Goal: Transaction & Acquisition: Purchase product/service

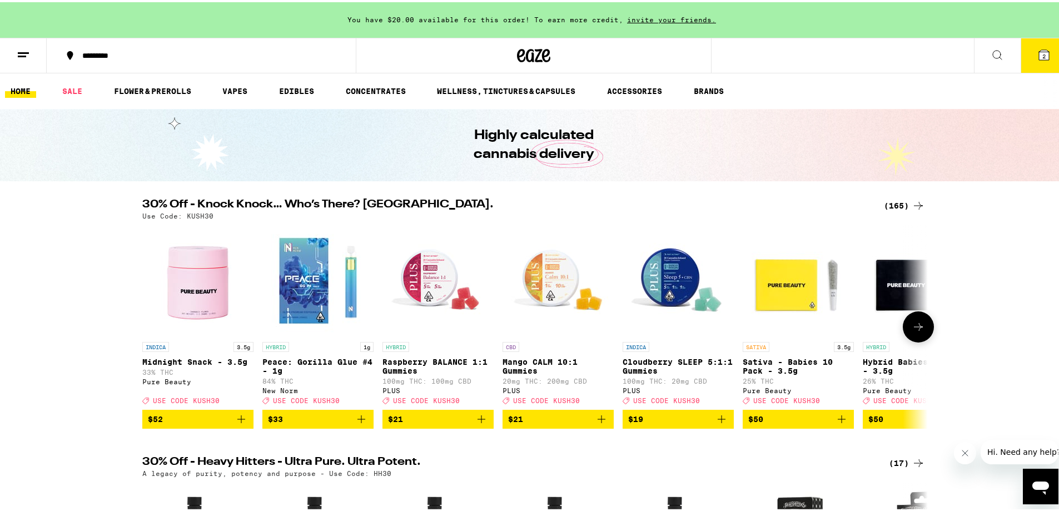
click at [912, 331] on icon at bounding box center [918, 324] width 13 height 13
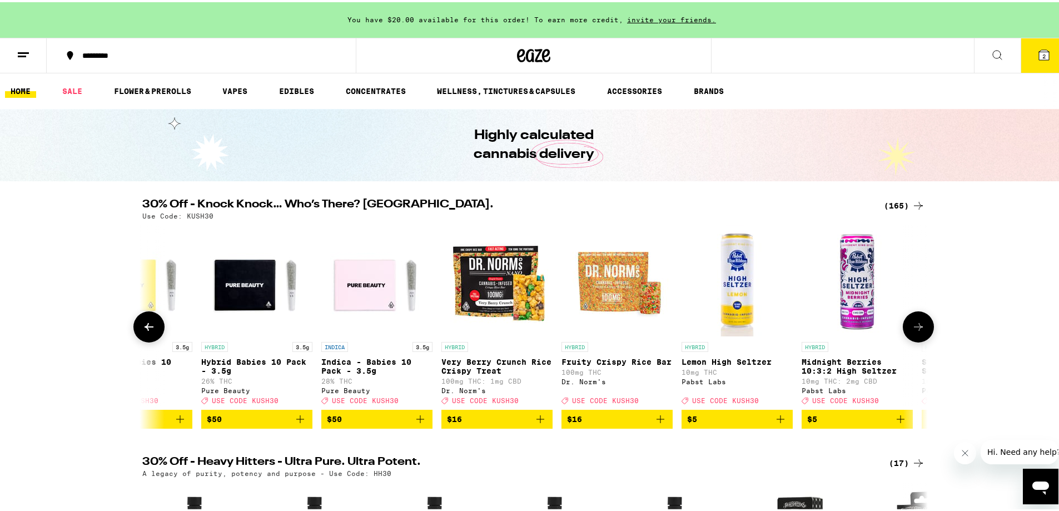
click at [912, 331] on icon at bounding box center [918, 324] width 13 height 13
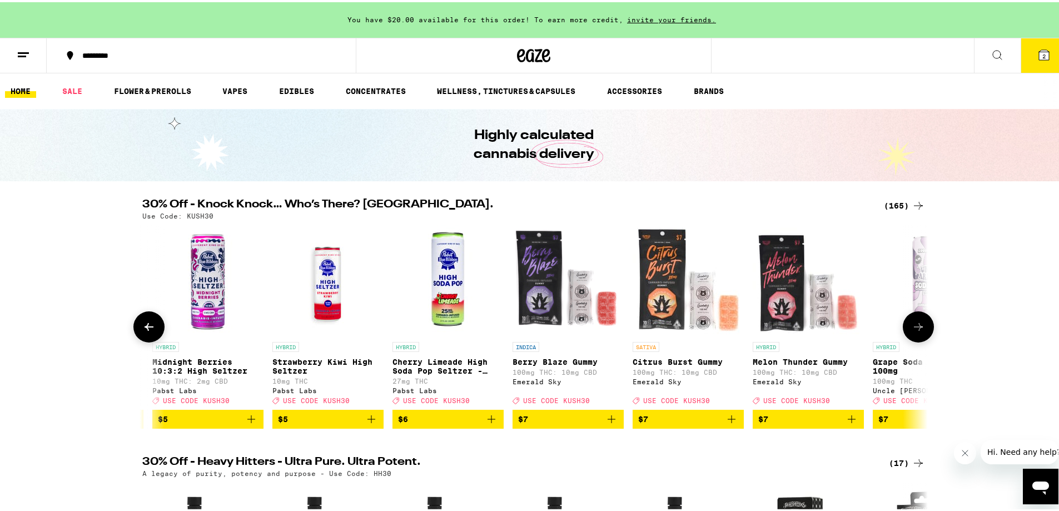
scroll to position [0, 1323]
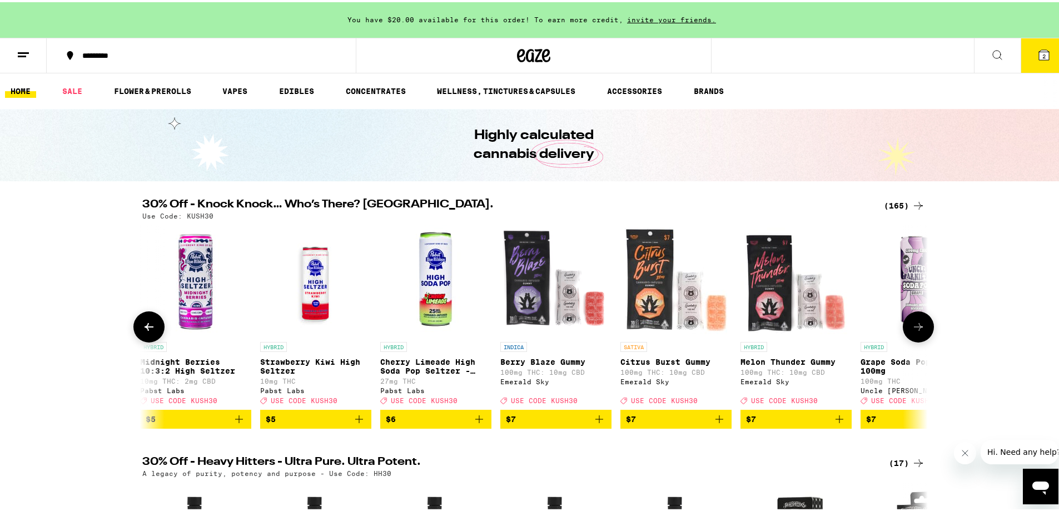
click at [912, 331] on icon at bounding box center [918, 324] width 13 height 13
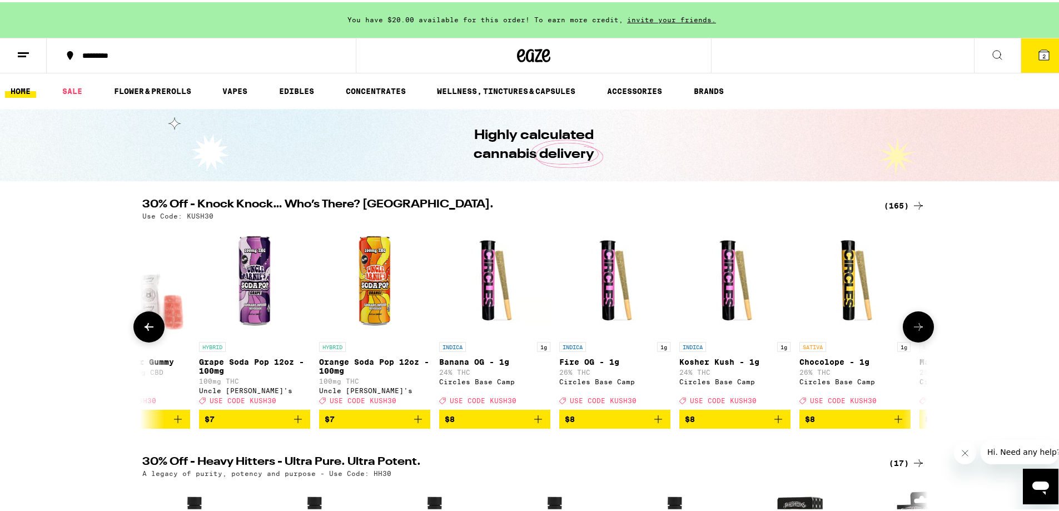
click at [912, 331] on icon at bounding box center [918, 324] width 13 height 13
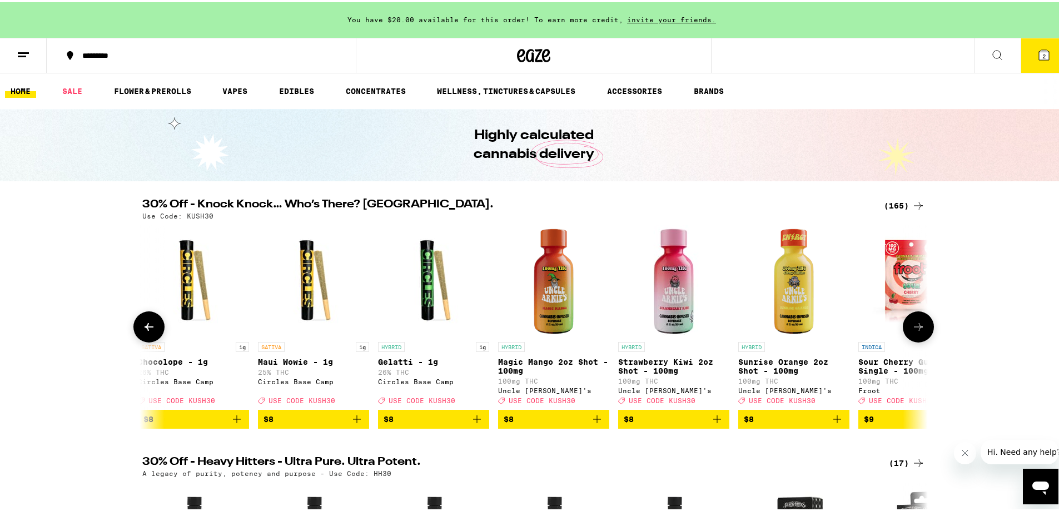
click at [912, 331] on icon at bounding box center [918, 324] width 13 height 13
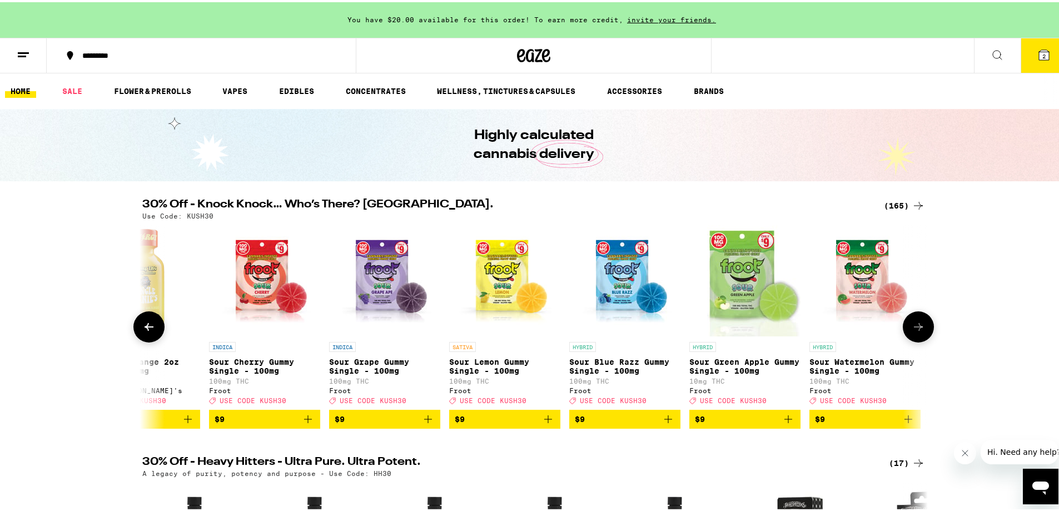
scroll to position [0, 3307]
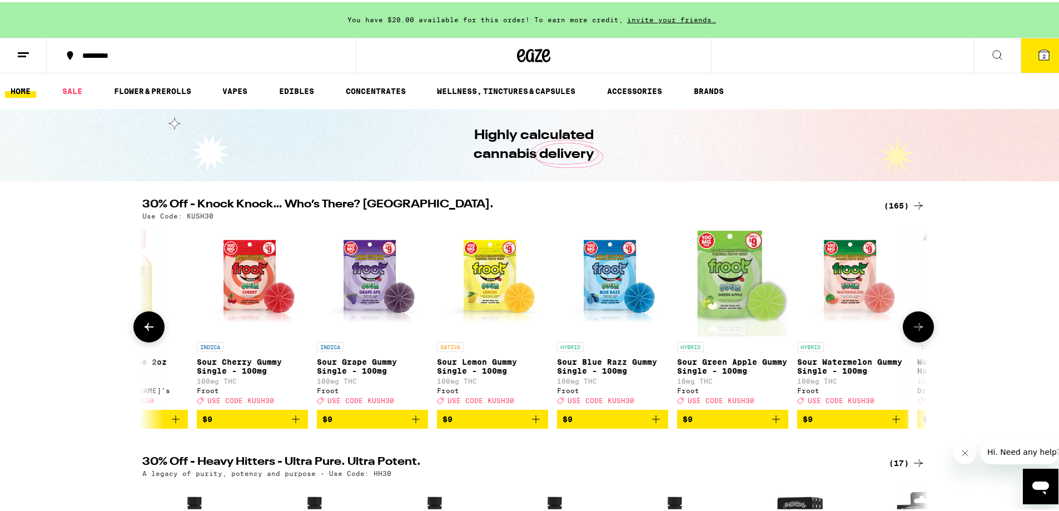
click at [150, 325] on icon at bounding box center [148, 324] width 13 height 13
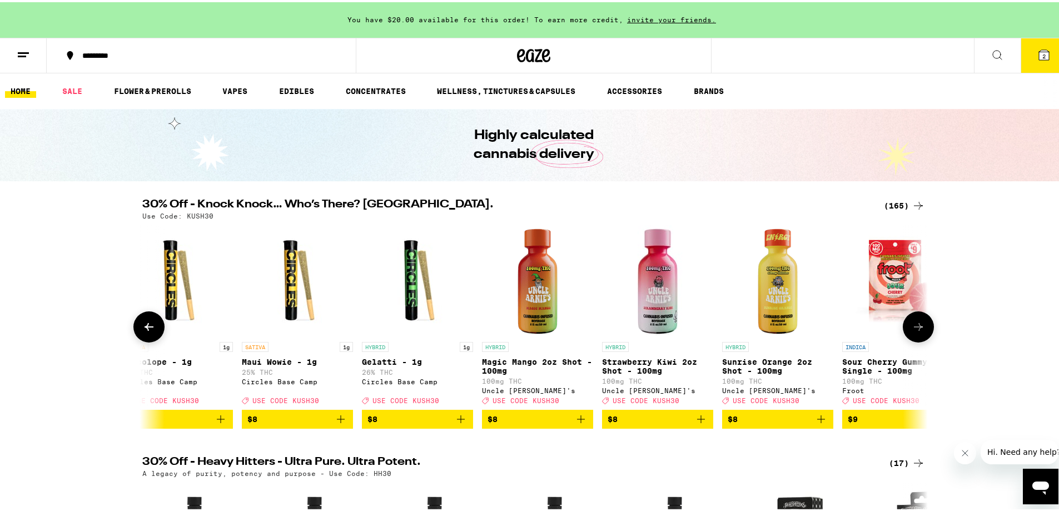
scroll to position [0, 2646]
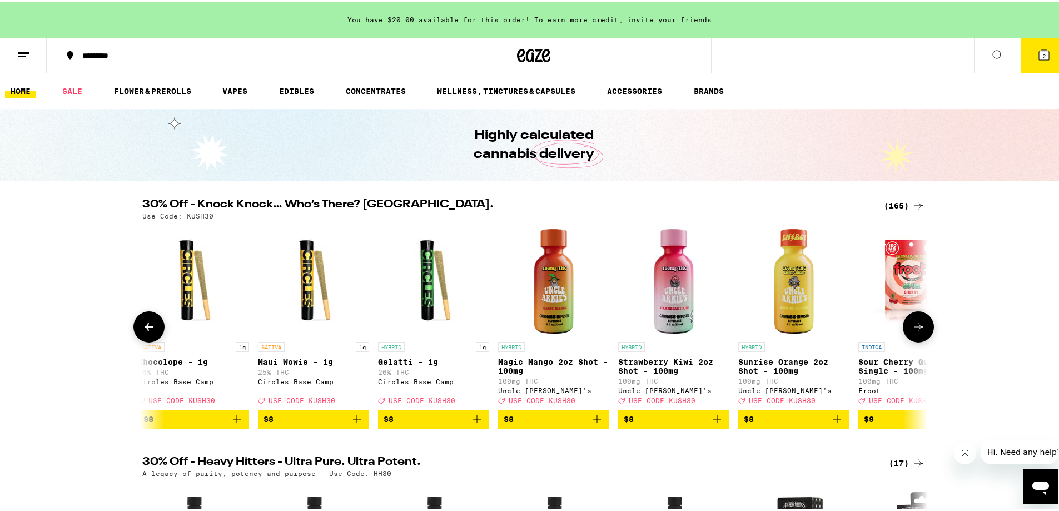
click at [712, 424] on icon "Add to bag" at bounding box center [716, 416] width 13 height 13
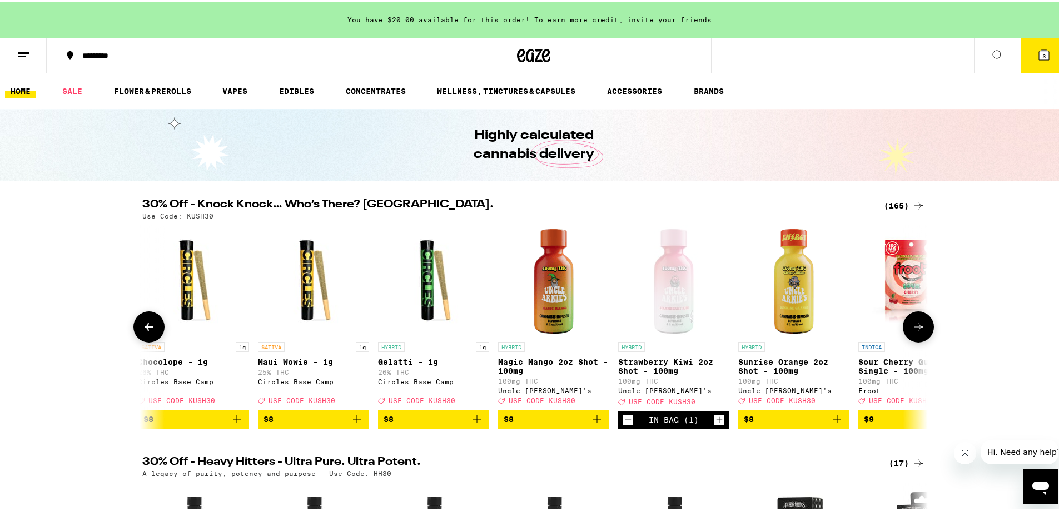
click at [914, 340] on button at bounding box center [918, 324] width 31 height 31
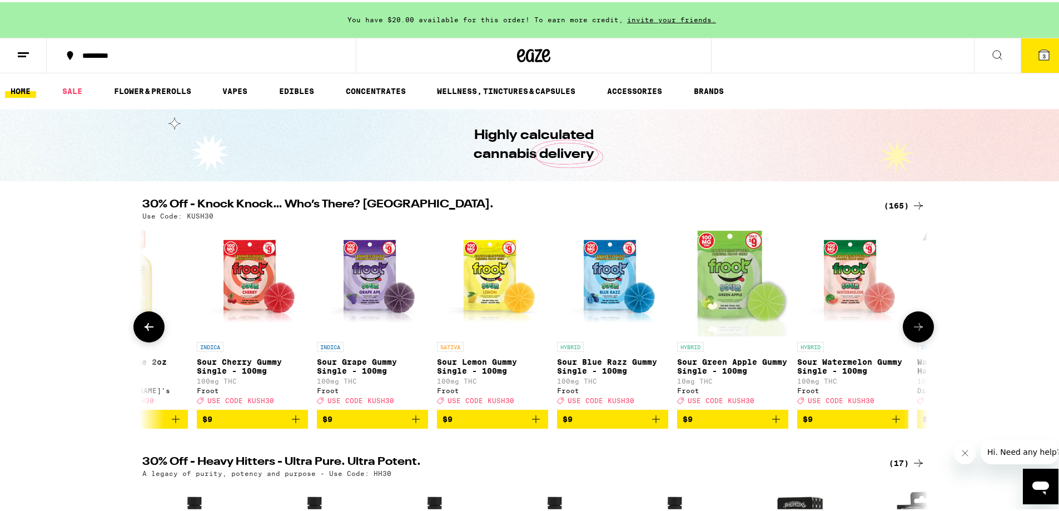
click at [913, 340] on button at bounding box center [918, 324] width 31 height 31
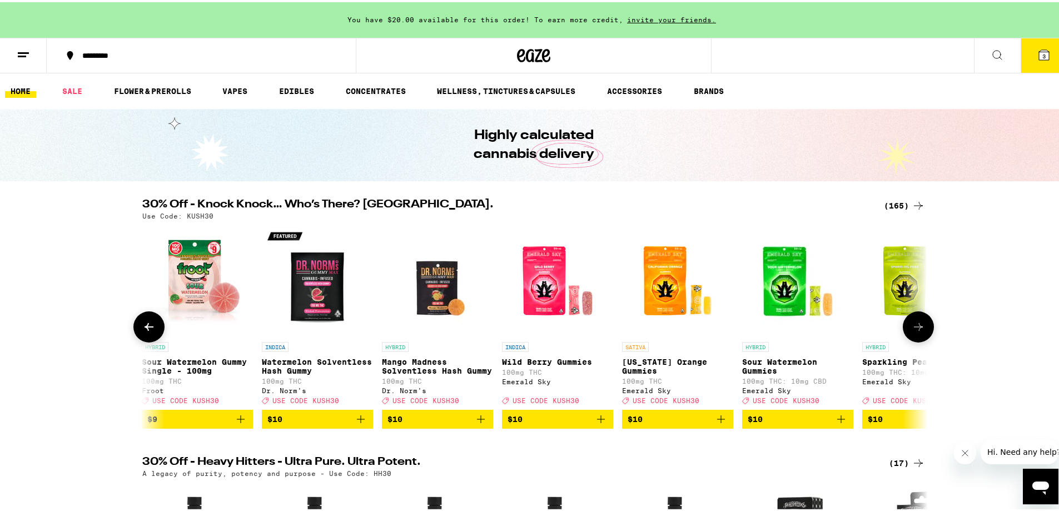
scroll to position [0, 3968]
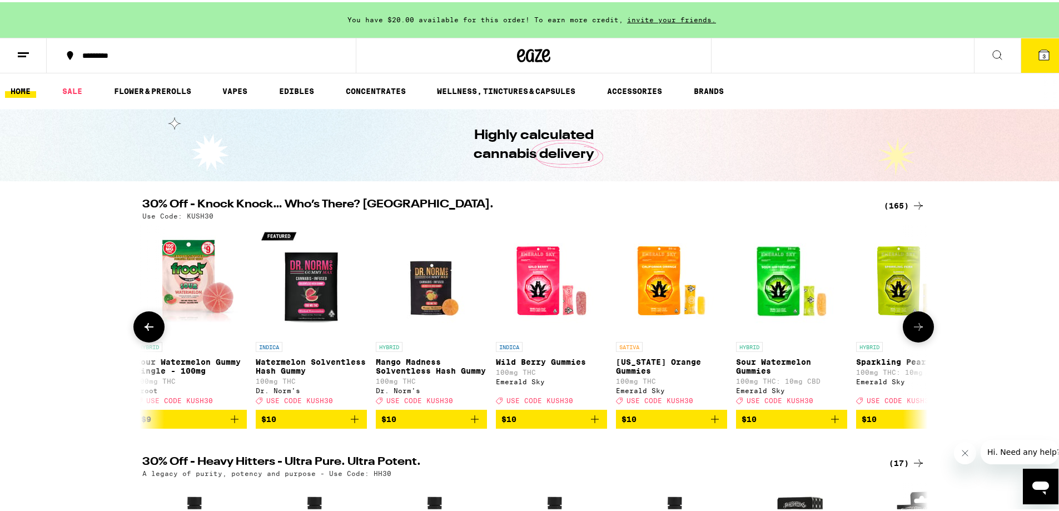
click at [915, 328] on icon at bounding box center [918, 325] width 9 height 8
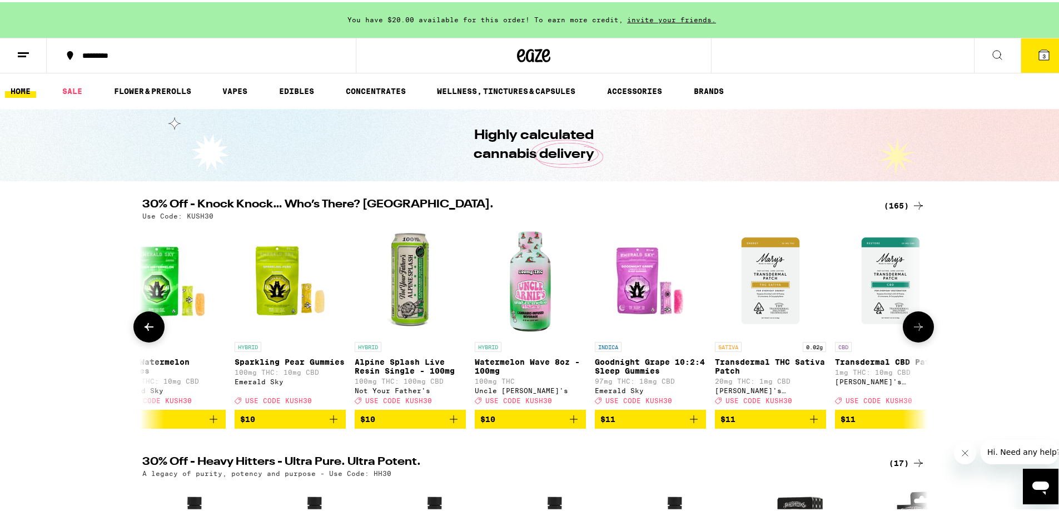
click at [915, 328] on icon at bounding box center [918, 325] width 9 height 8
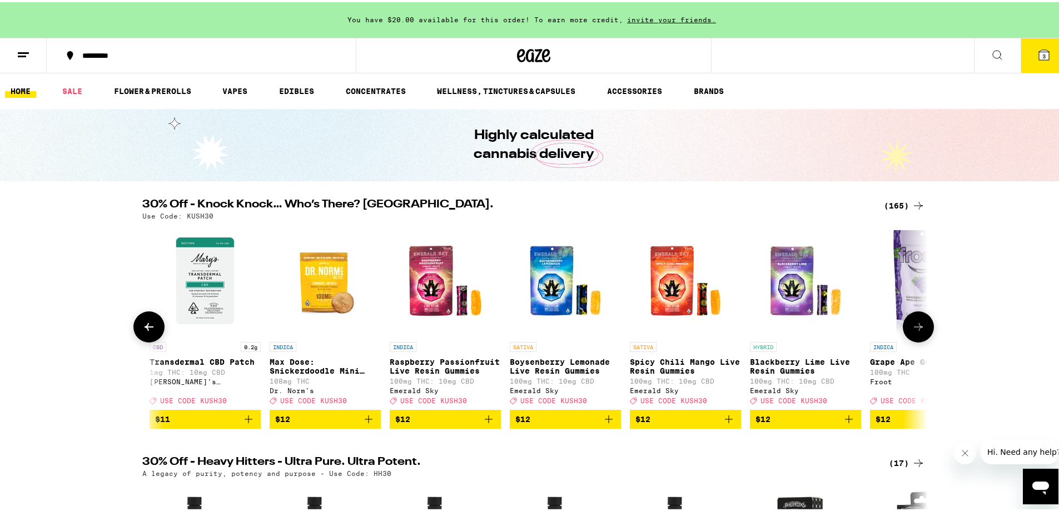
click at [915, 328] on icon at bounding box center [918, 325] width 9 height 8
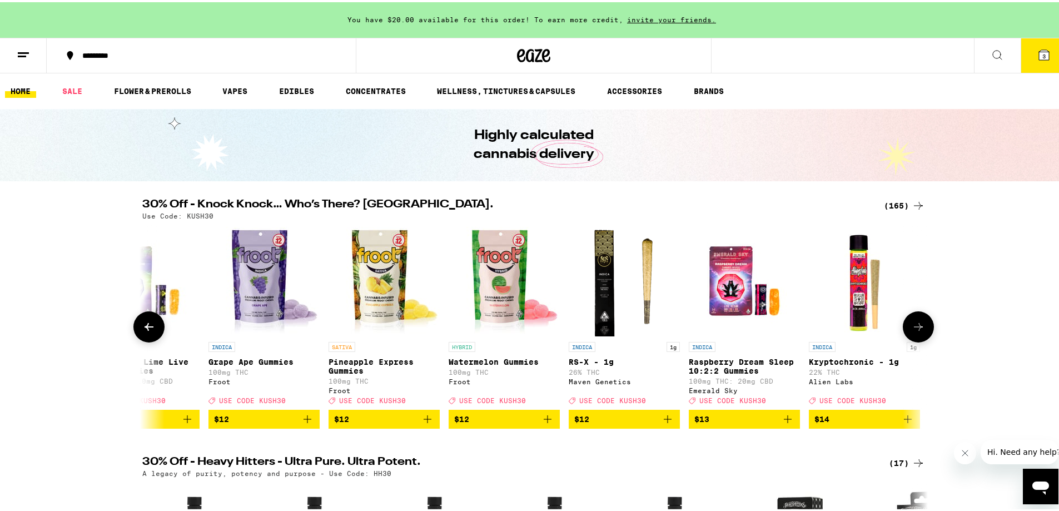
click at [915, 328] on icon at bounding box center [918, 325] width 9 height 8
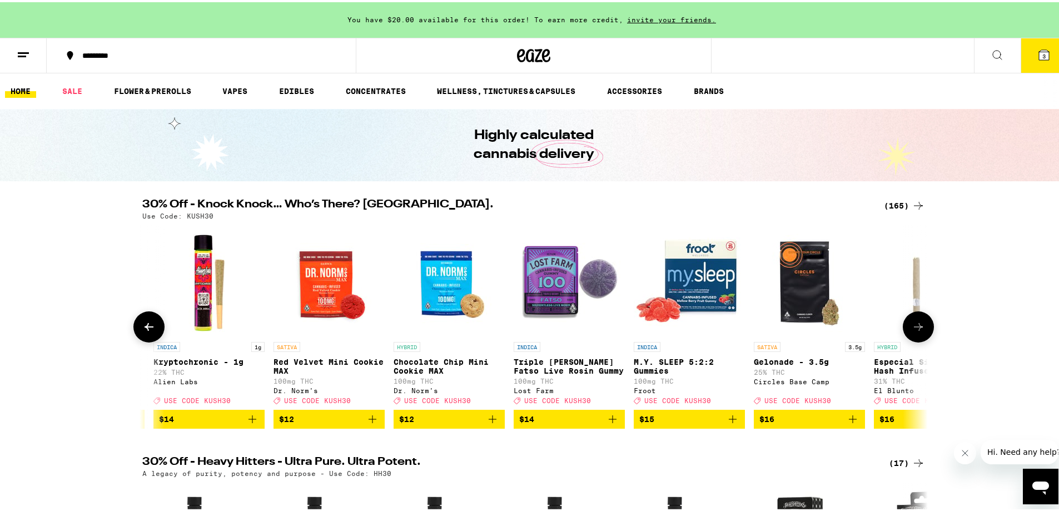
scroll to position [0, 6598]
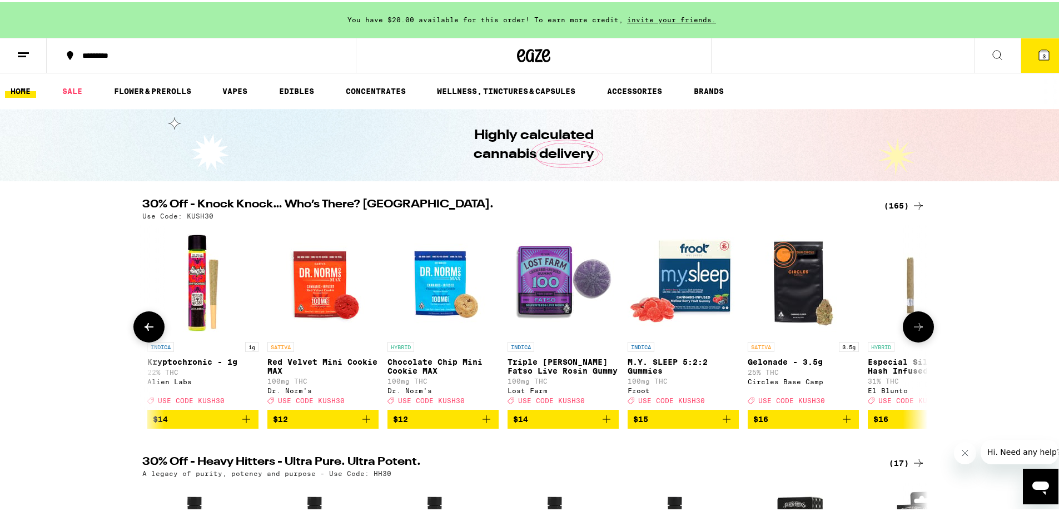
click at [915, 328] on icon at bounding box center [918, 325] width 9 height 8
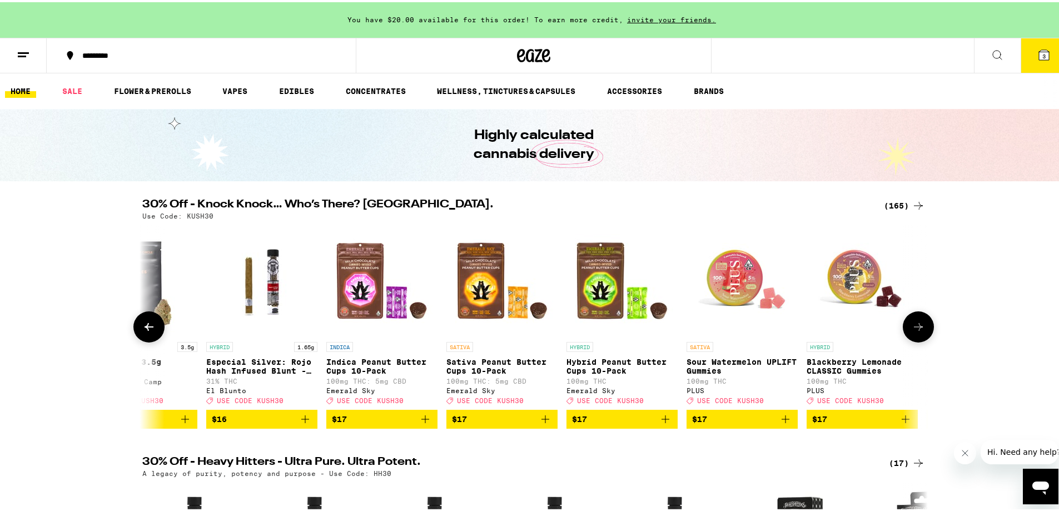
click at [915, 328] on icon at bounding box center [918, 325] width 9 height 8
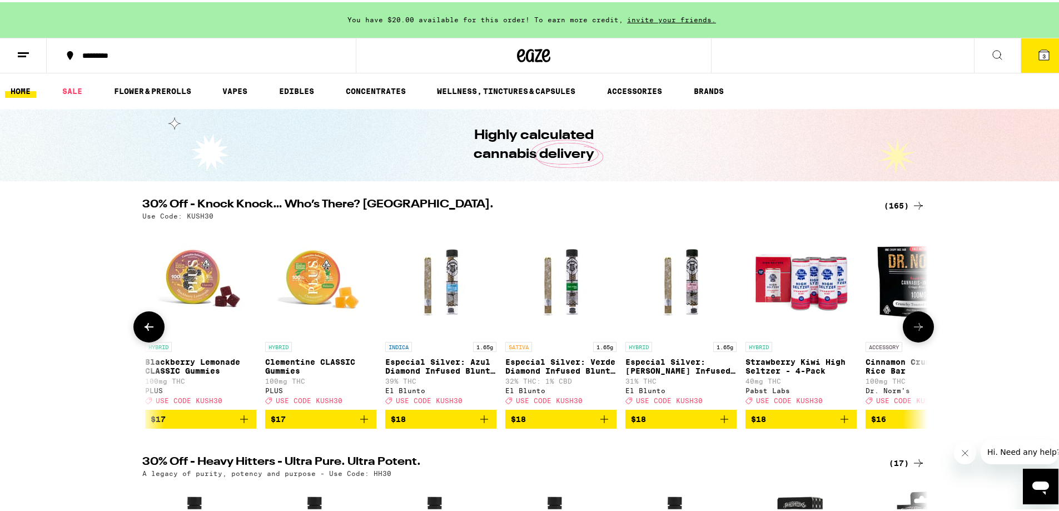
click at [915, 328] on icon at bounding box center [918, 325] width 9 height 8
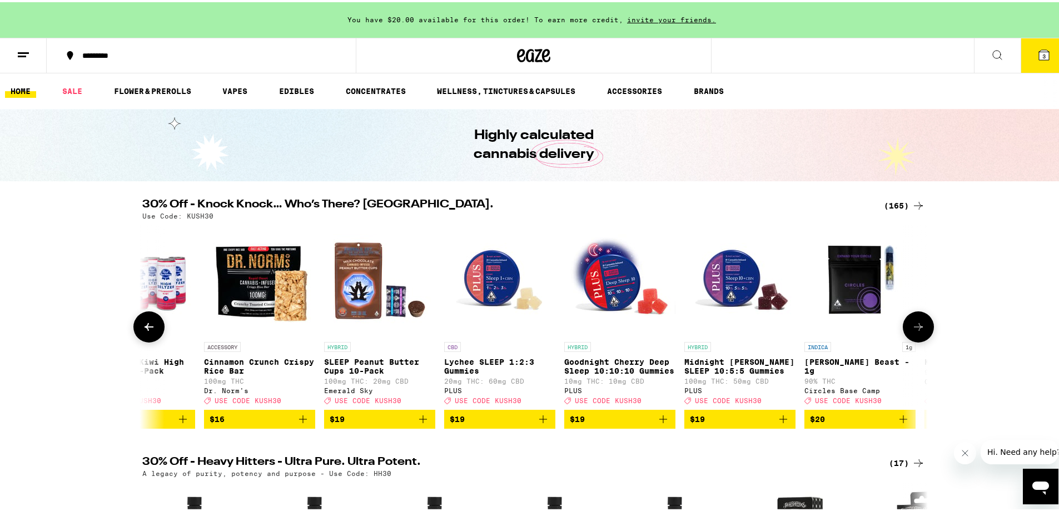
click at [915, 328] on icon at bounding box center [918, 325] width 9 height 8
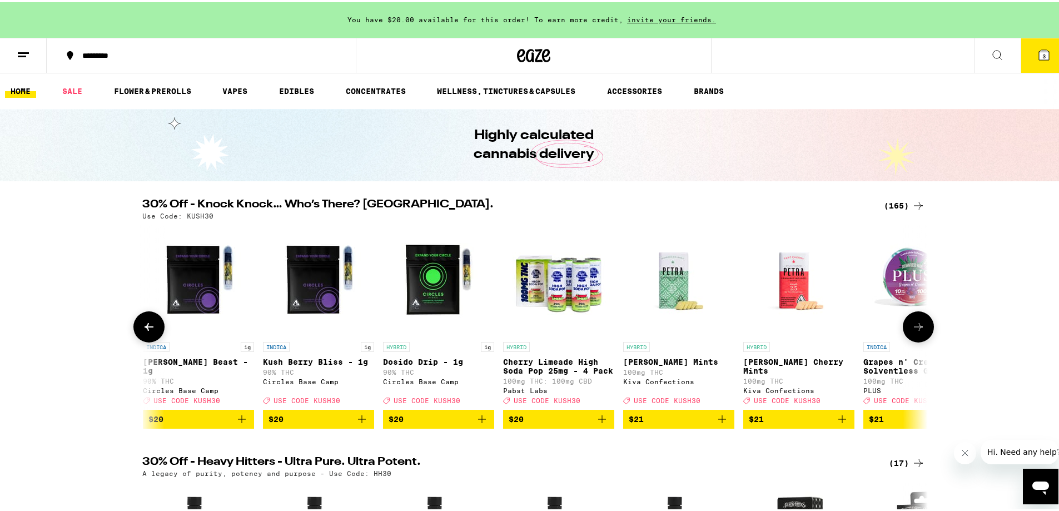
click at [915, 328] on icon at bounding box center [918, 325] width 9 height 8
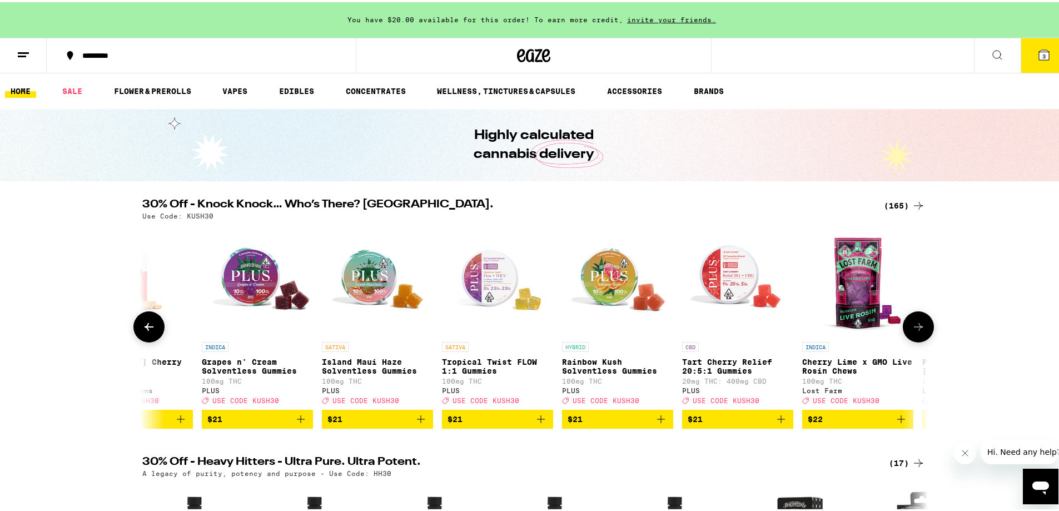
click at [915, 328] on icon at bounding box center [918, 325] width 9 height 8
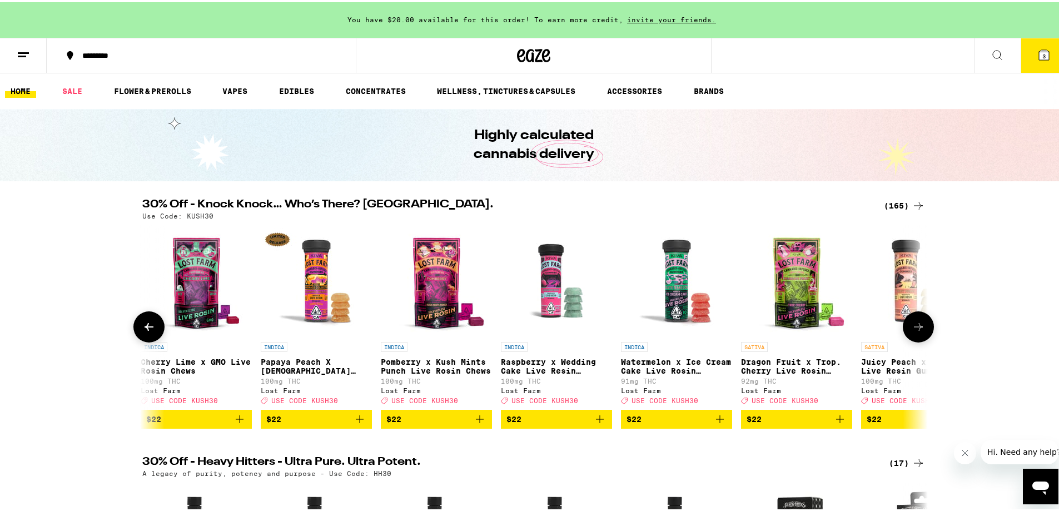
click at [915, 328] on icon at bounding box center [918, 325] width 9 height 8
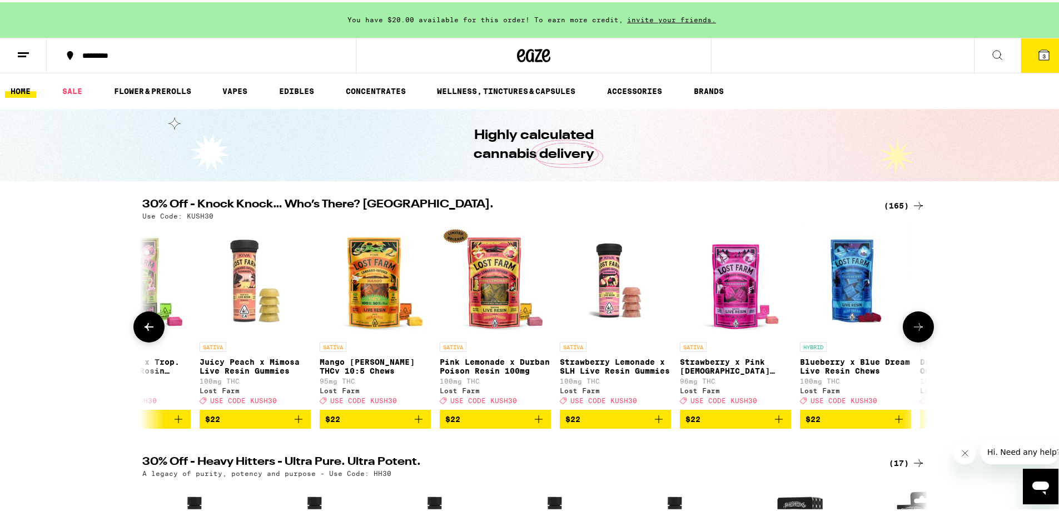
click at [915, 328] on icon at bounding box center [918, 325] width 9 height 8
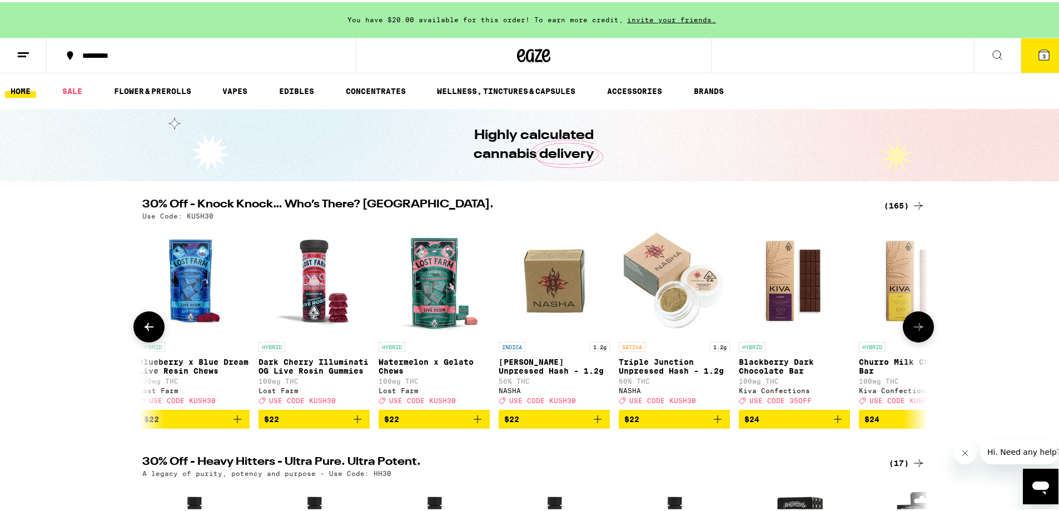
click at [915, 328] on icon at bounding box center [918, 325] width 9 height 8
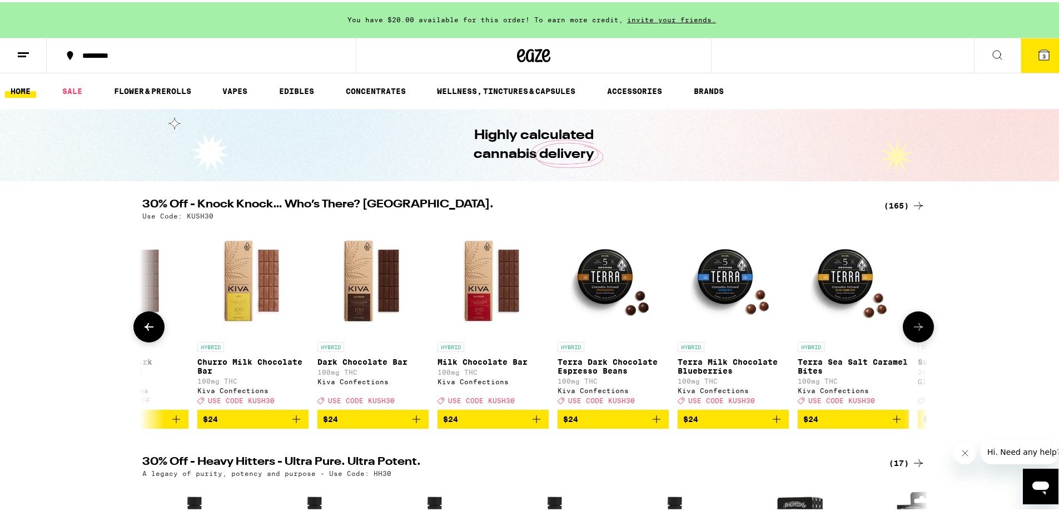
click at [142, 329] on icon at bounding box center [148, 324] width 13 height 13
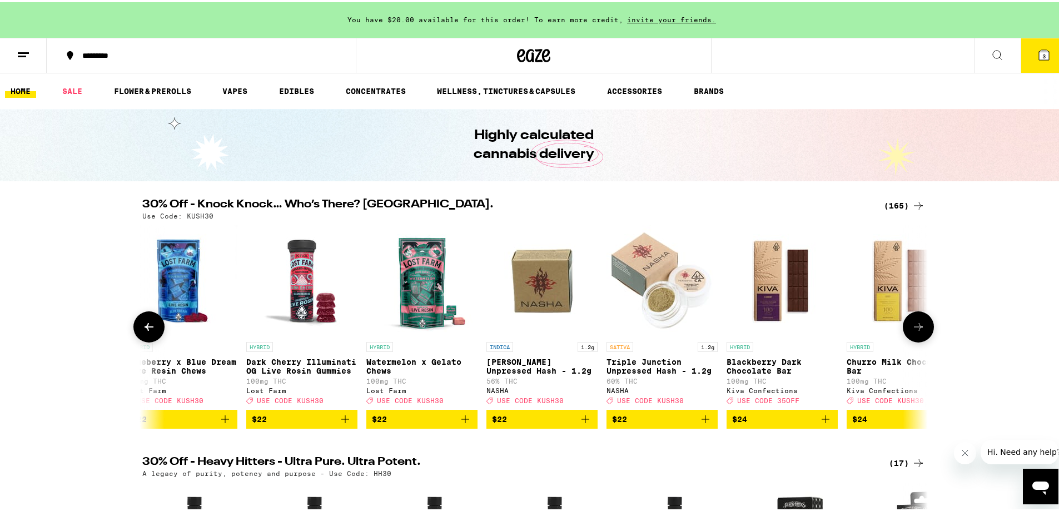
scroll to position [0, 11889]
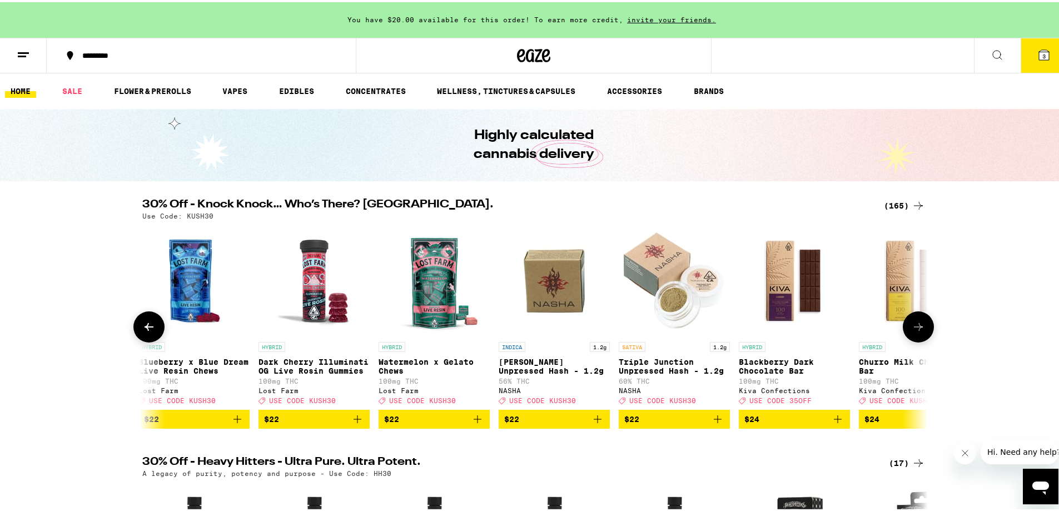
click at [714, 421] on icon "Add to bag" at bounding box center [718, 417] width 8 height 8
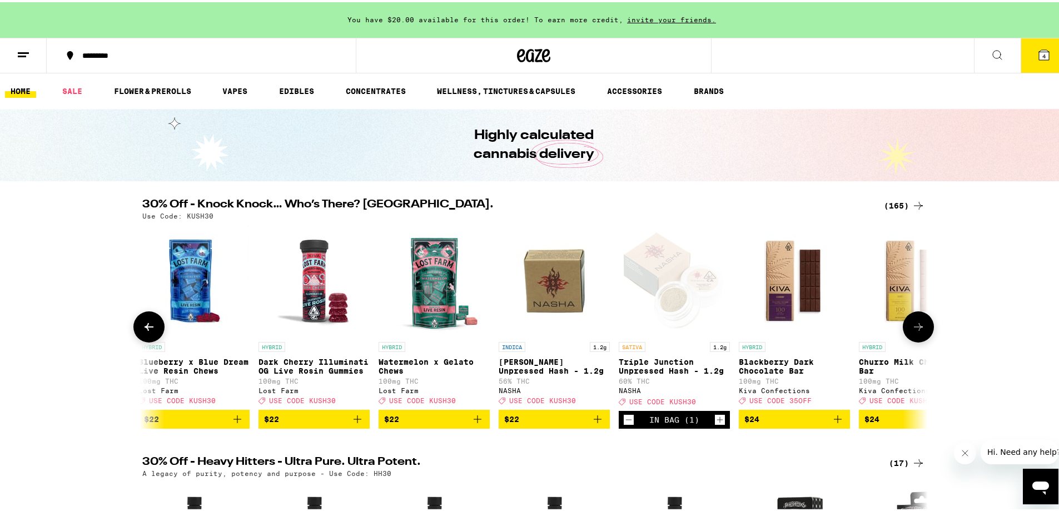
click at [920, 330] on icon at bounding box center [918, 324] width 13 height 13
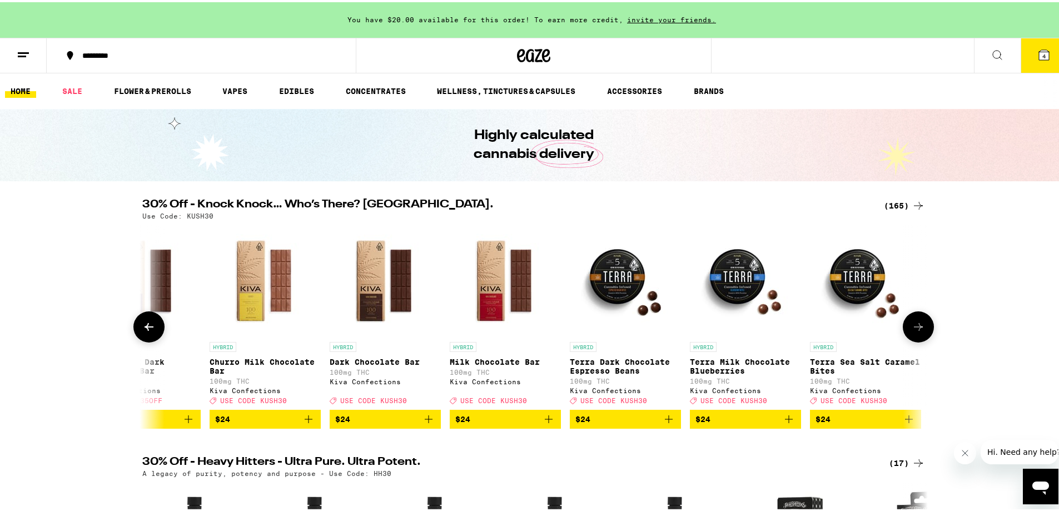
click at [920, 330] on icon at bounding box center [918, 324] width 13 height 13
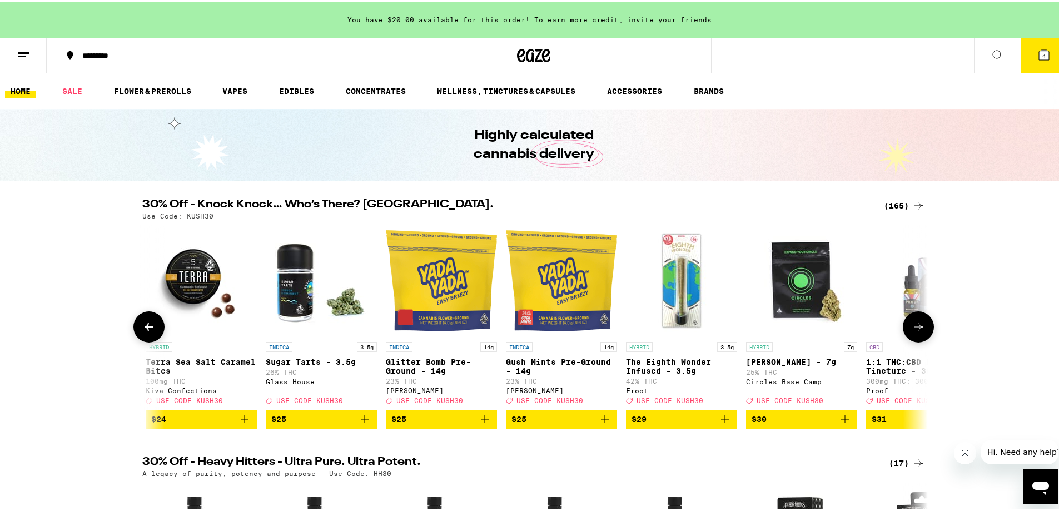
scroll to position [0, 13212]
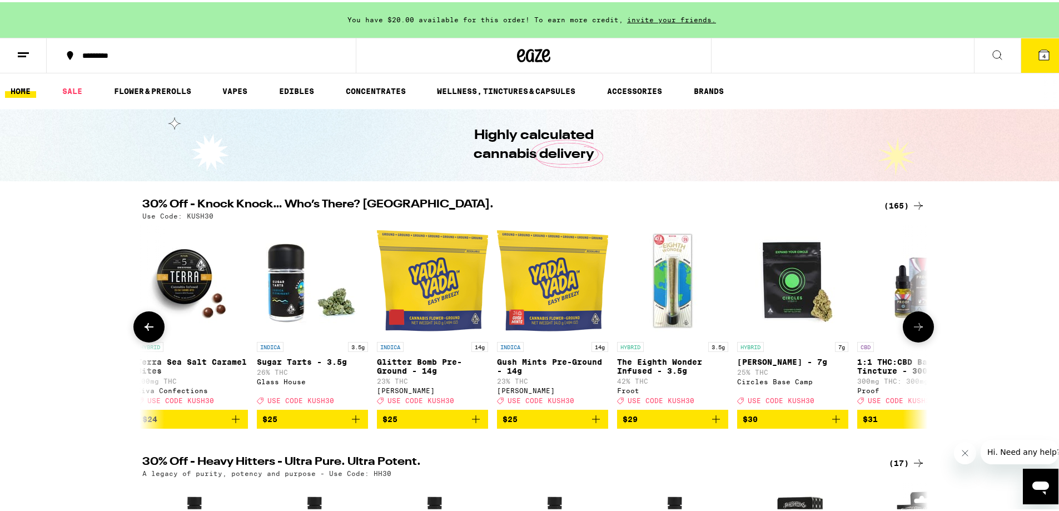
click at [920, 330] on icon at bounding box center [918, 324] width 13 height 13
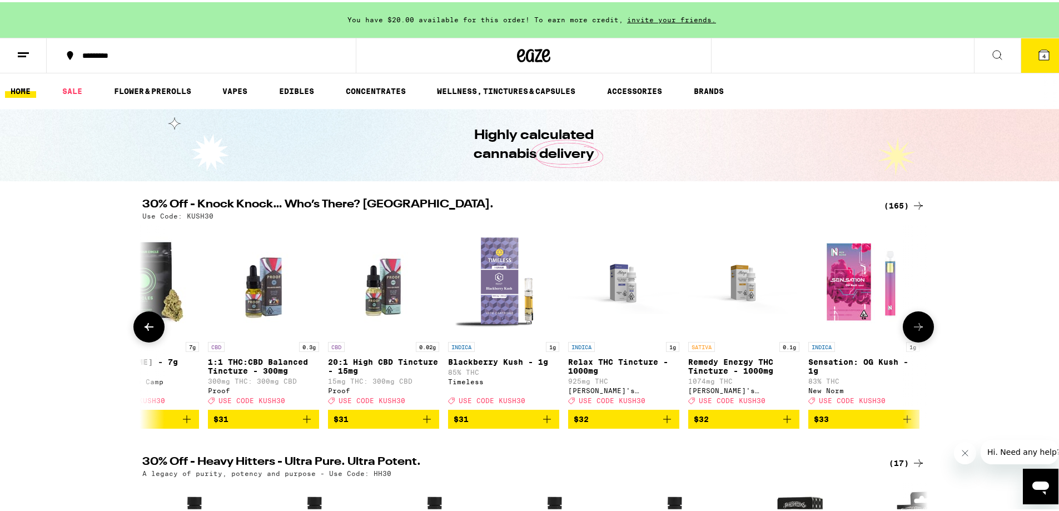
scroll to position [0, 13873]
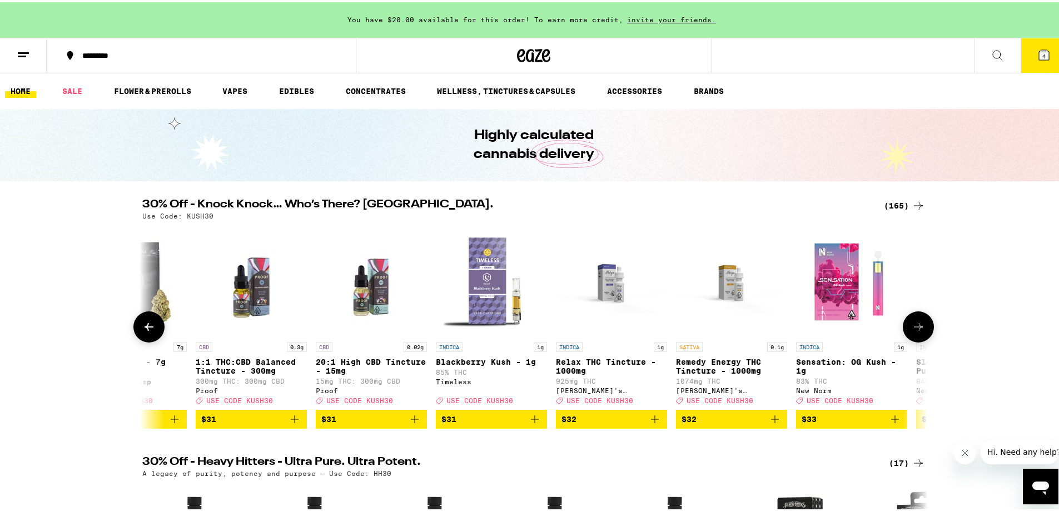
click at [142, 326] on icon at bounding box center [148, 324] width 13 height 13
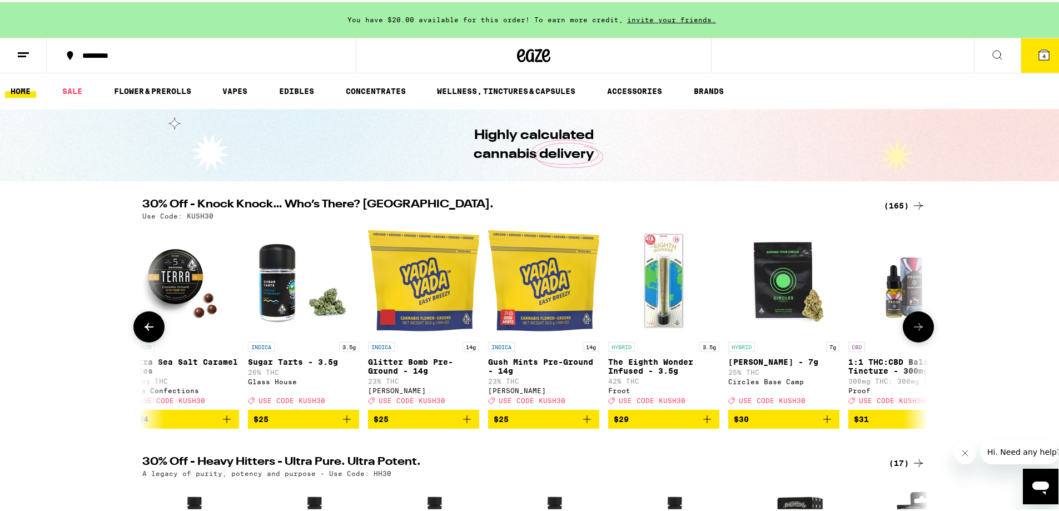
scroll to position [0, 13212]
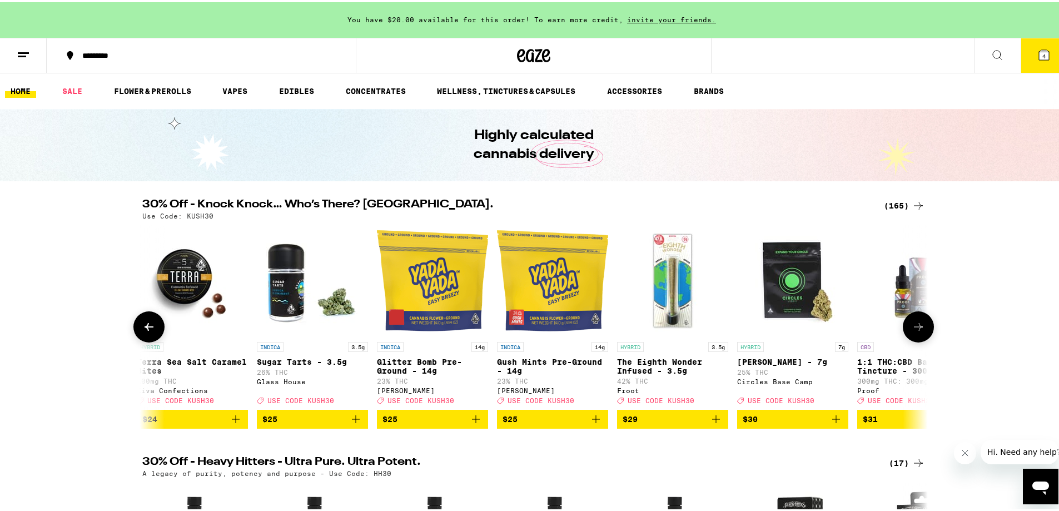
click at [913, 331] on icon at bounding box center [918, 324] width 13 height 13
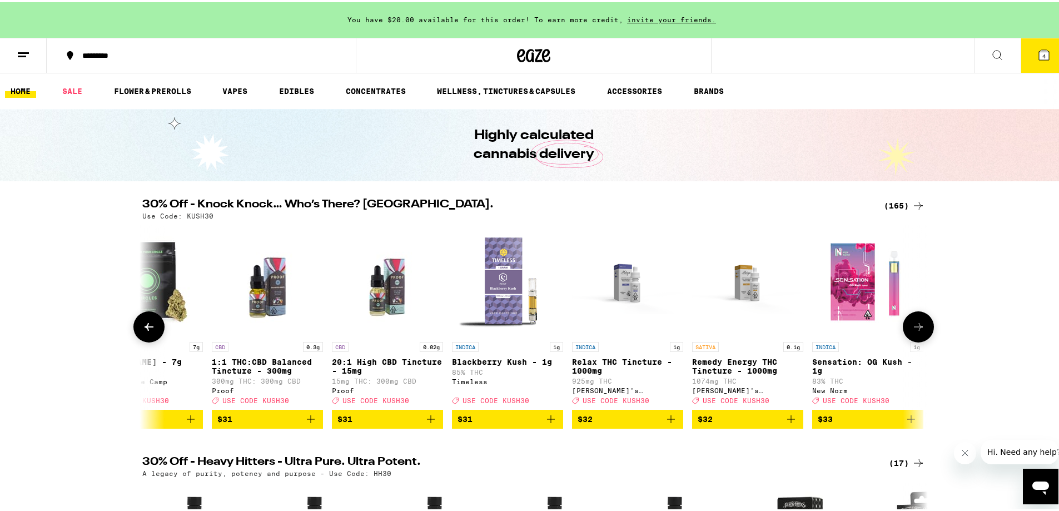
click at [913, 331] on icon at bounding box center [918, 324] width 13 height 13
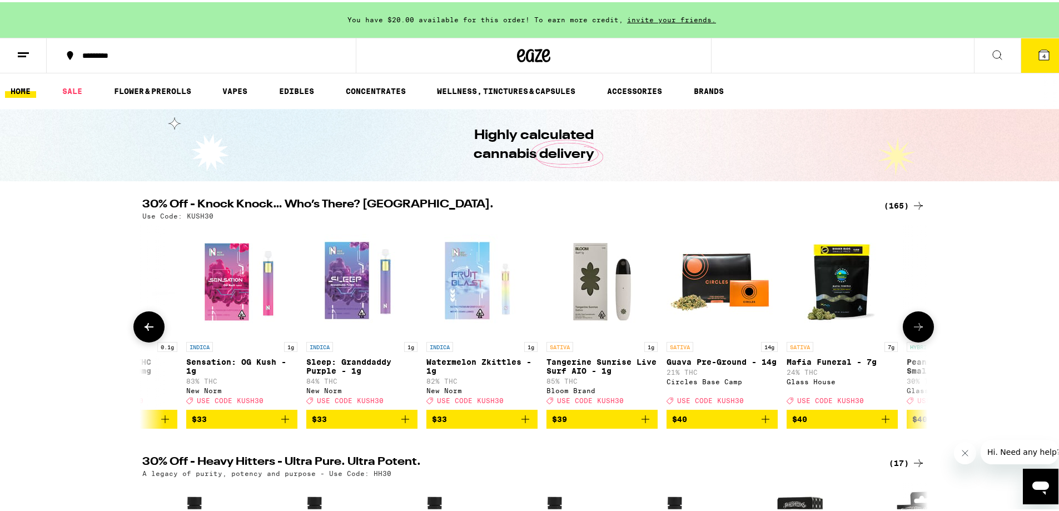
scroll to position [0, 14530]
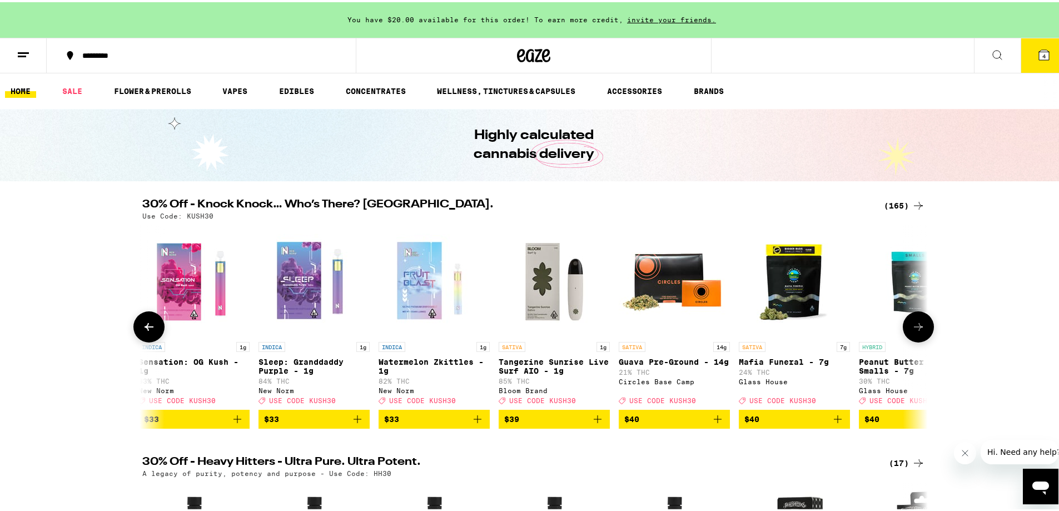
click at [913, 331] on icon at bounding box center [918, 324] width 13 height 13
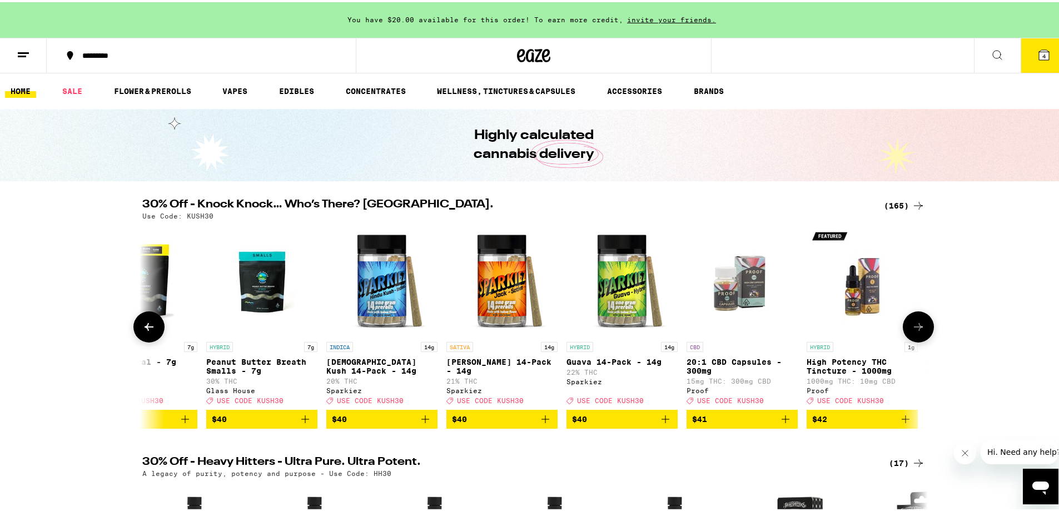
scroll to position [0, 15192]
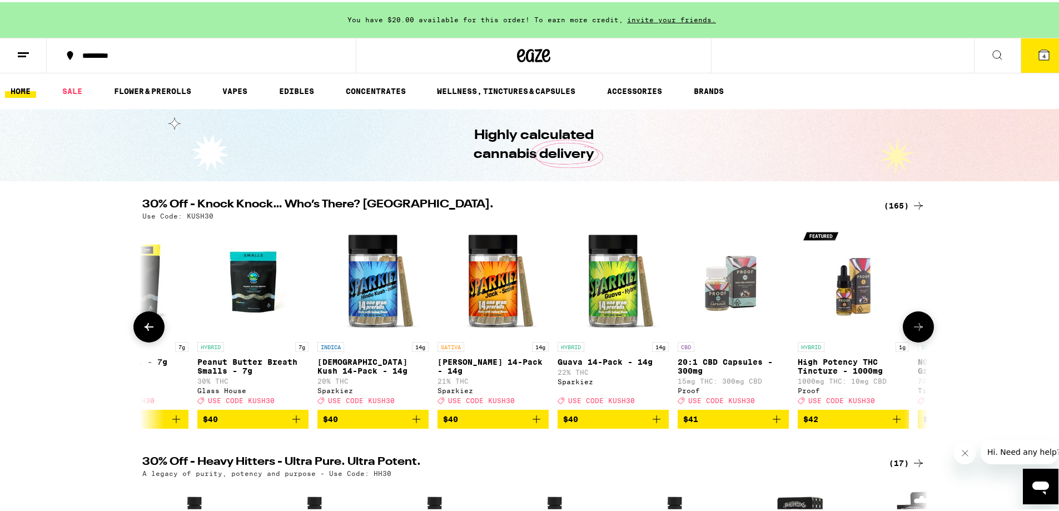
click at [912, 331] on icon at bounding box center [918, 324] width 13 height 13
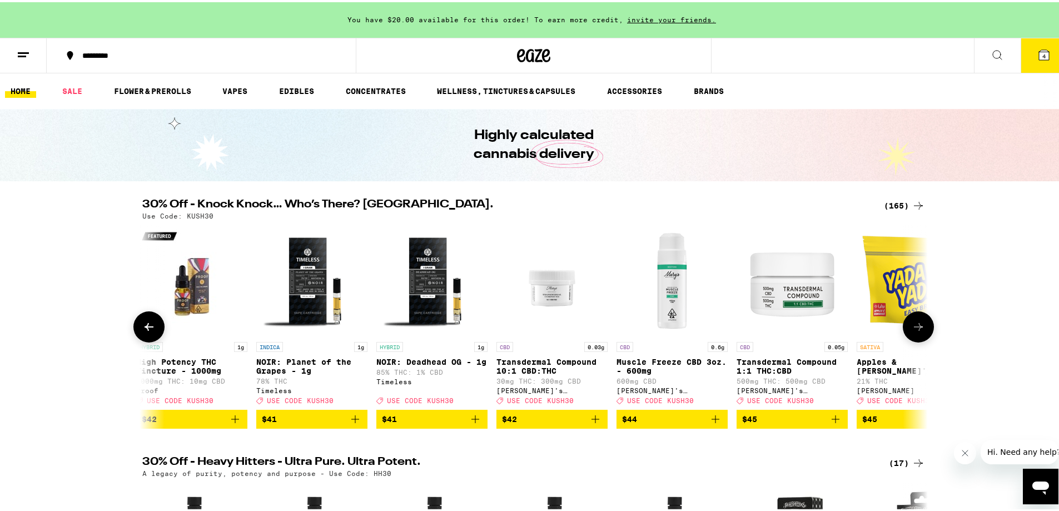
click at [912, 331] on icon at bounding box center [918, 324] width 13 height 13
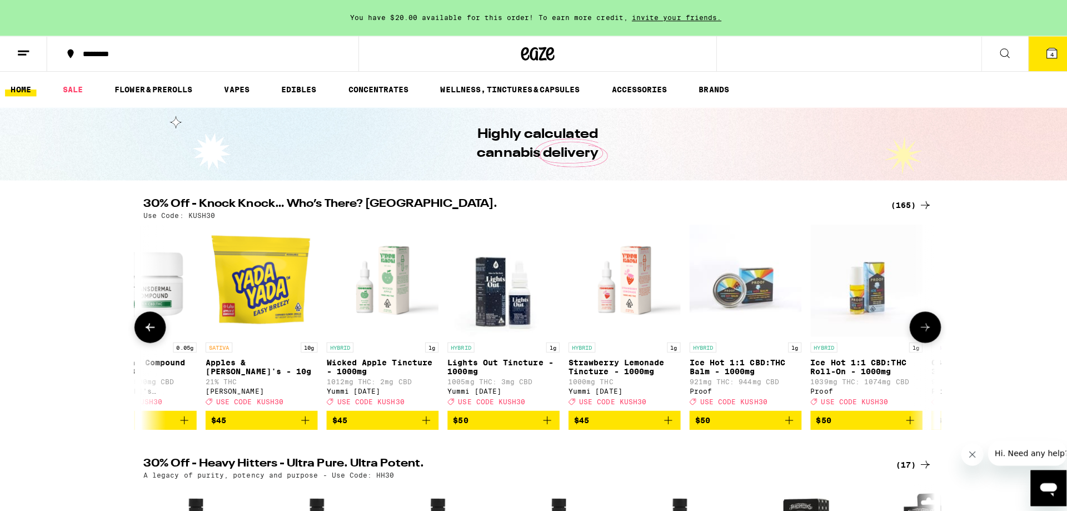
scroll to position [0, 16515]
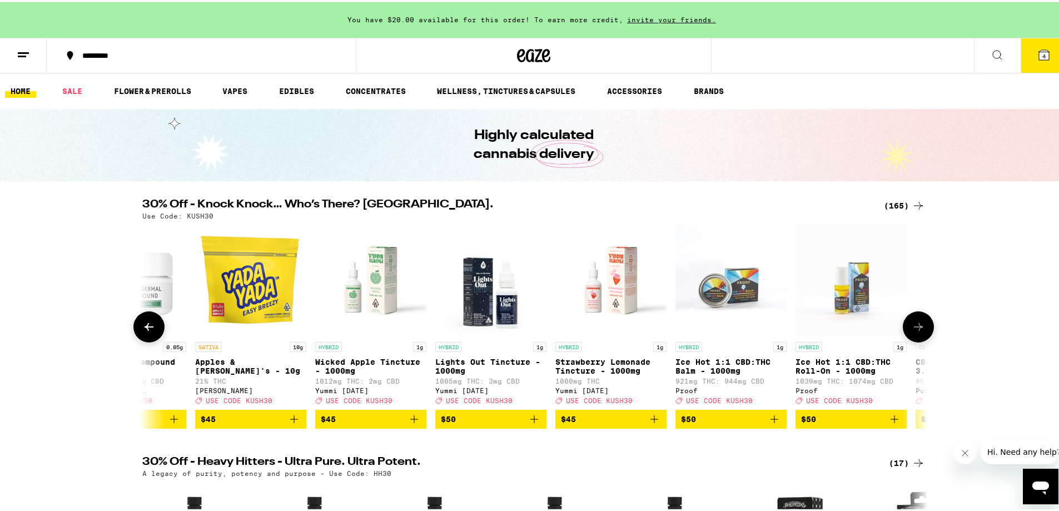
click at [291, 424] on icon "Add to bag" at bounding box center [293, 416] width 13 height 13
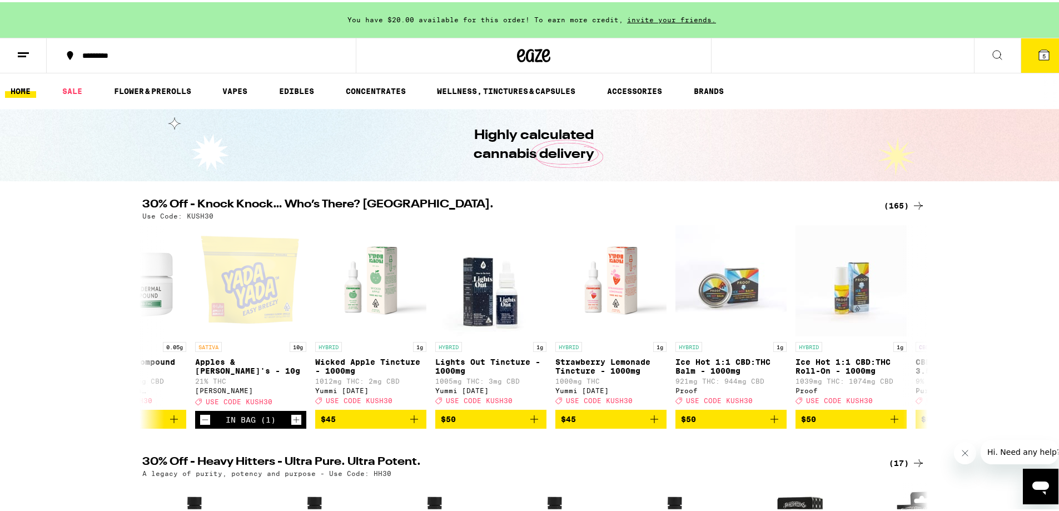
click at [1035, 59] on button "5" at bounding box center [1043, 53] width 47 height 34
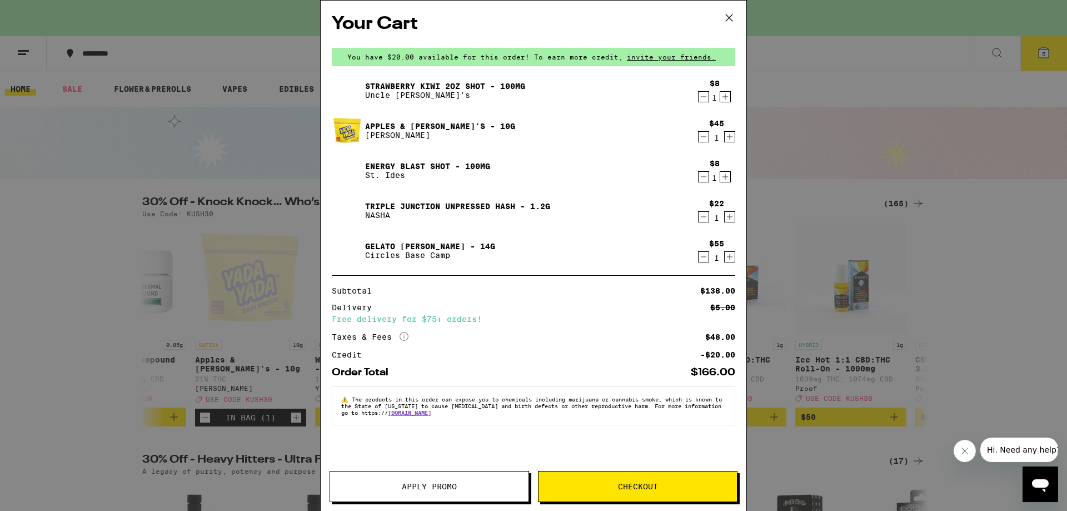
click at [706, 256] on icon "Decrement" at bounding box center [704, 256] width 10 height 13
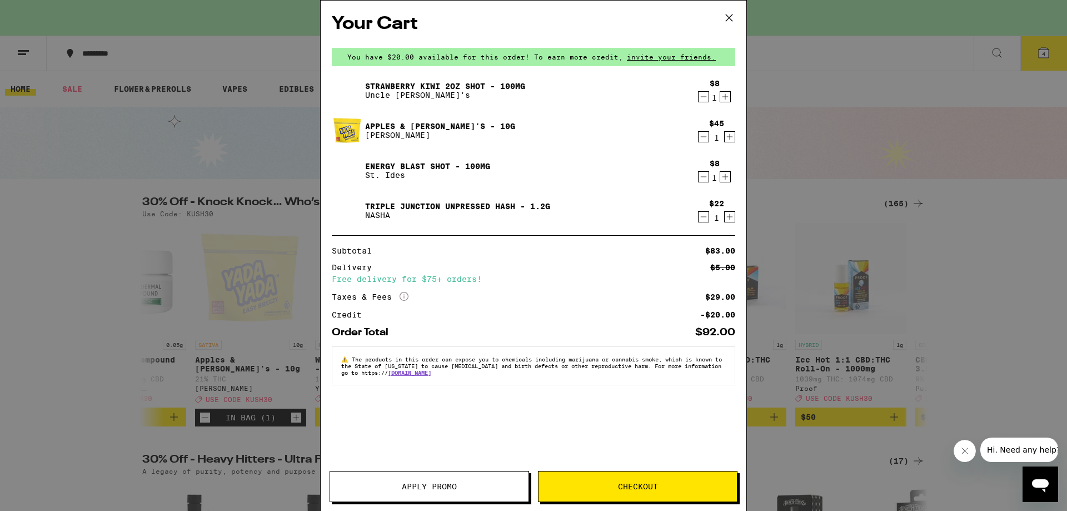
click at [701, 180] on div "$8 1" at bounding box center [715, 170] width 42 height 23
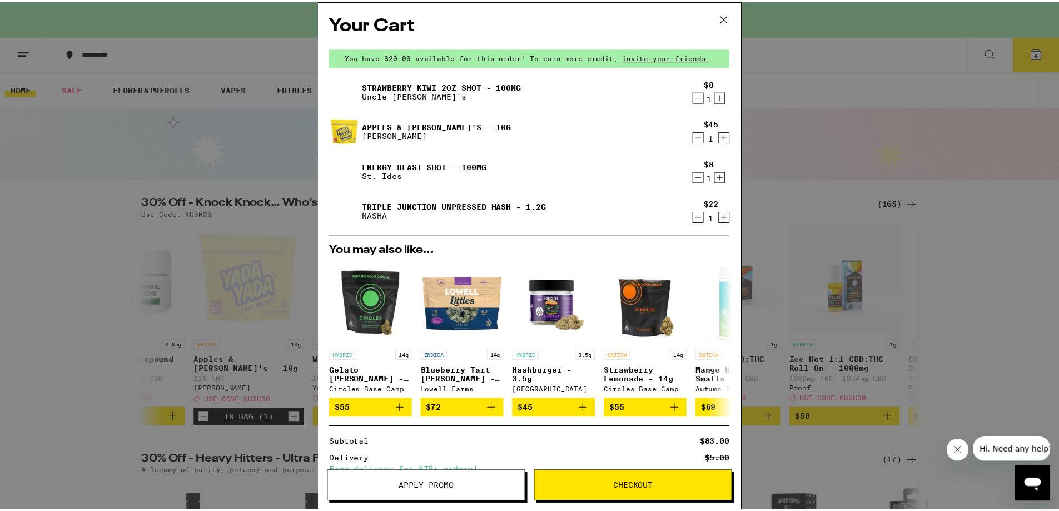
scroll to position [126, 0]
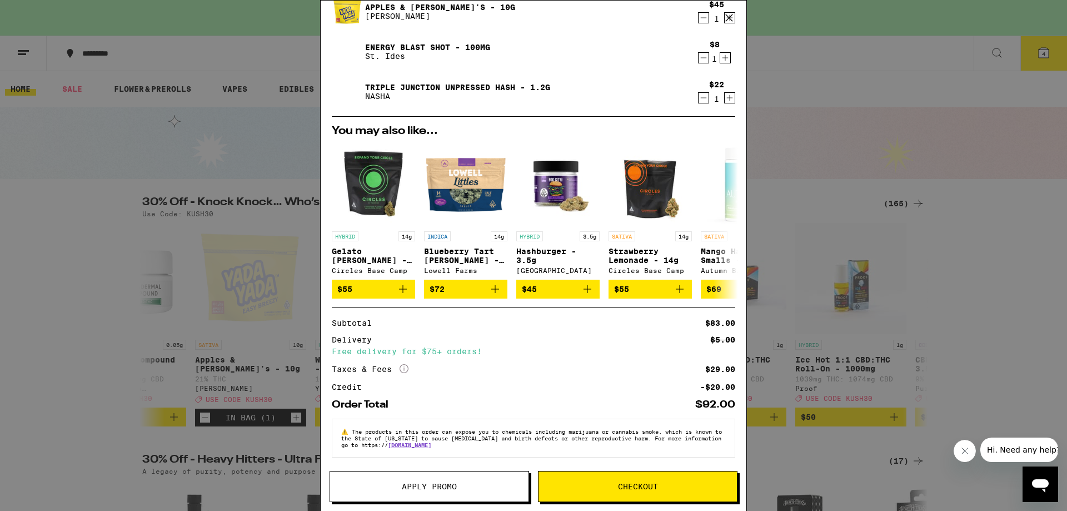
click at [455, 480] on button "Apply Promo" at bounding box center [430, 486] width 200 height 31
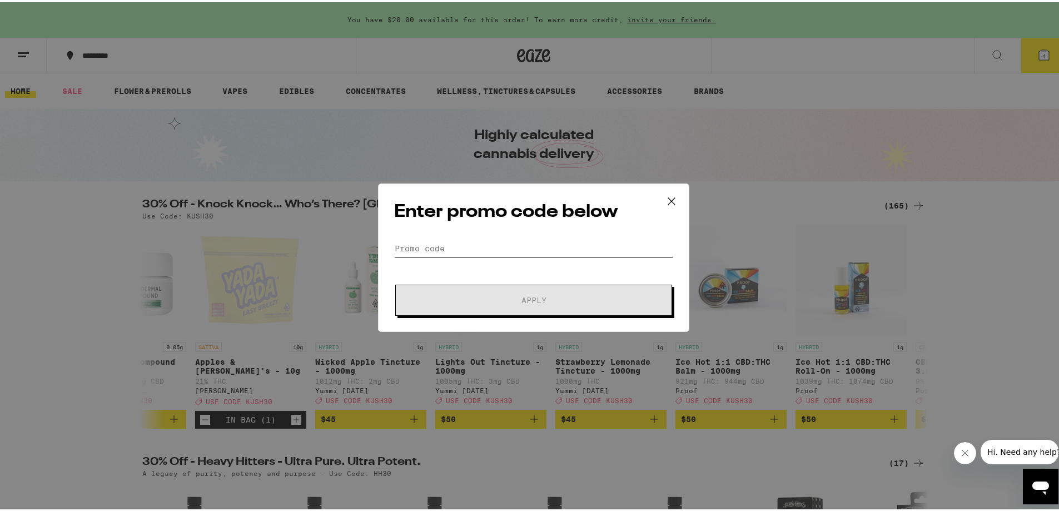
click at [517, 248] on input "Promo Code" at bounding box center [533, 246] width 279 height 17
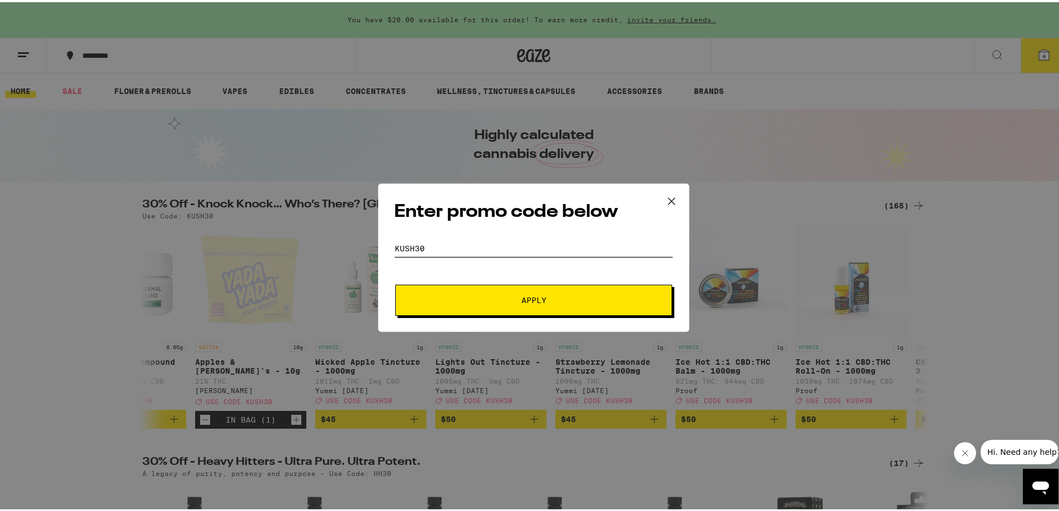
type input "kush30"
click at [552, 307] on button "Apply" at bounding box center [533, 297] width 277 height 31
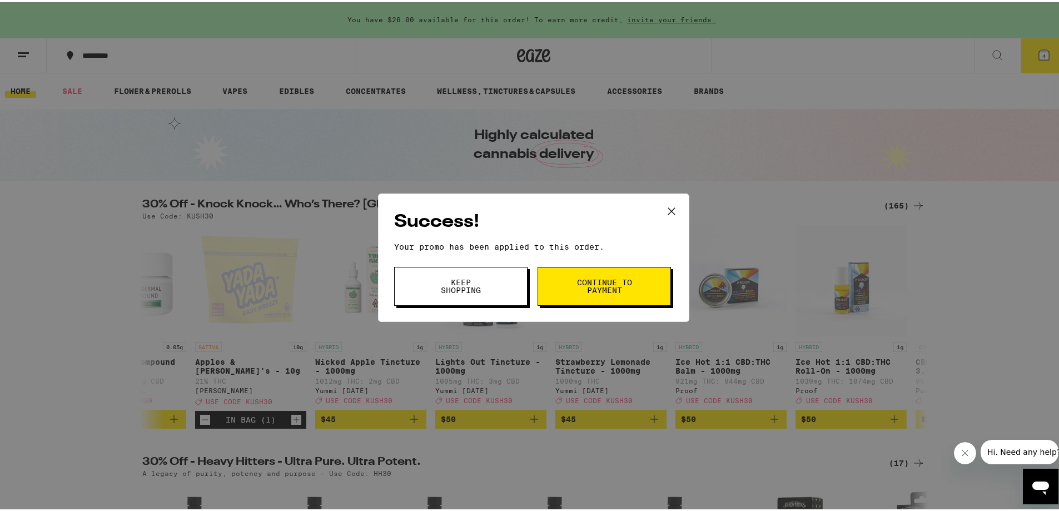
click at [672, 202] on icon at bounding box center [671, 209] width 17 height 17
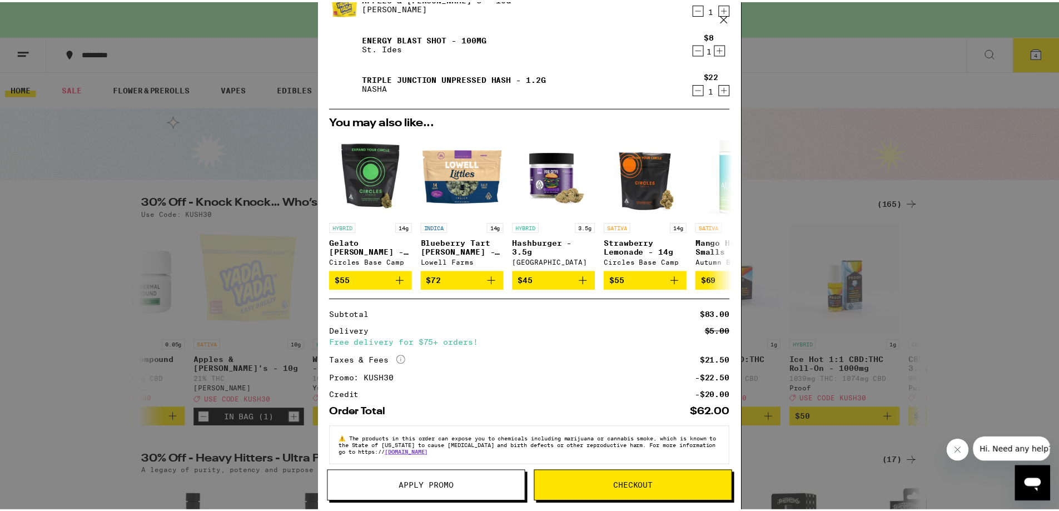
scroll to position [142, 0]
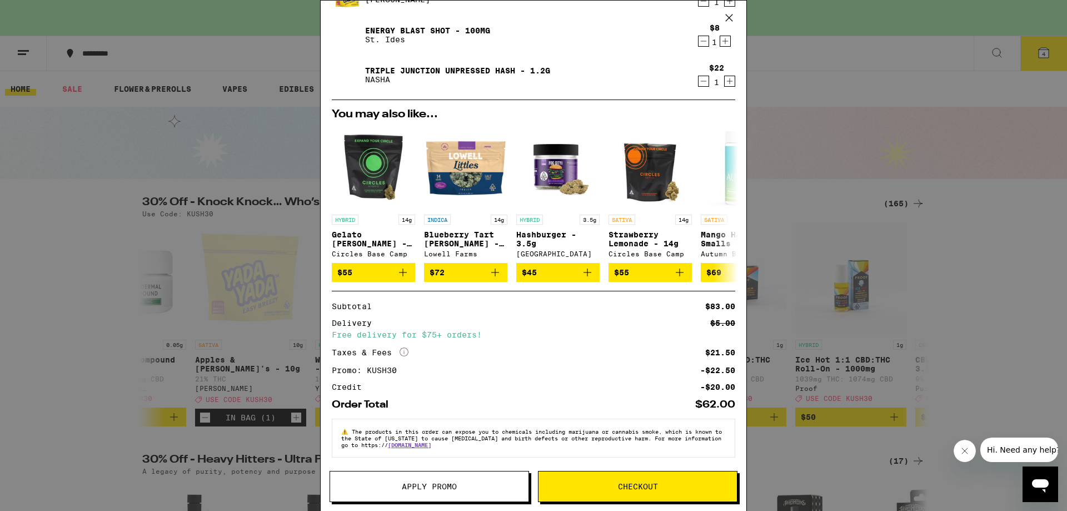
click at [596, 490] on span "Checkout" at bounding box center [638, 486] width 198 height 8
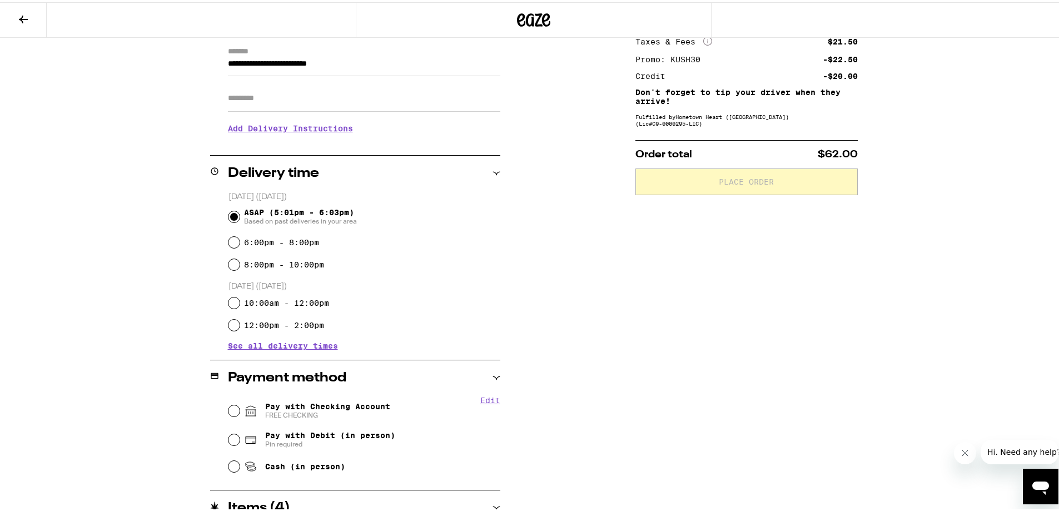
scroll to position [167, 0]
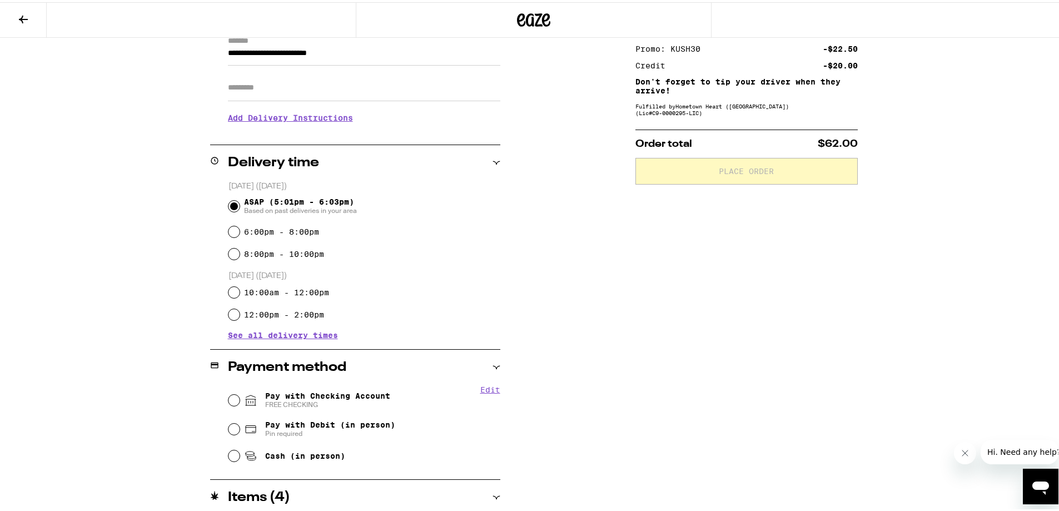
click at [310, 397] on span "Pay with Checking Account FREE CHECKING" at bounding box center [327, 398] width 125 height 18
click at [240, 397] on input "Pay with Checking Account FREE CHECKING" at bounding box center [233, 397] width 11 height 11
radio input "true"
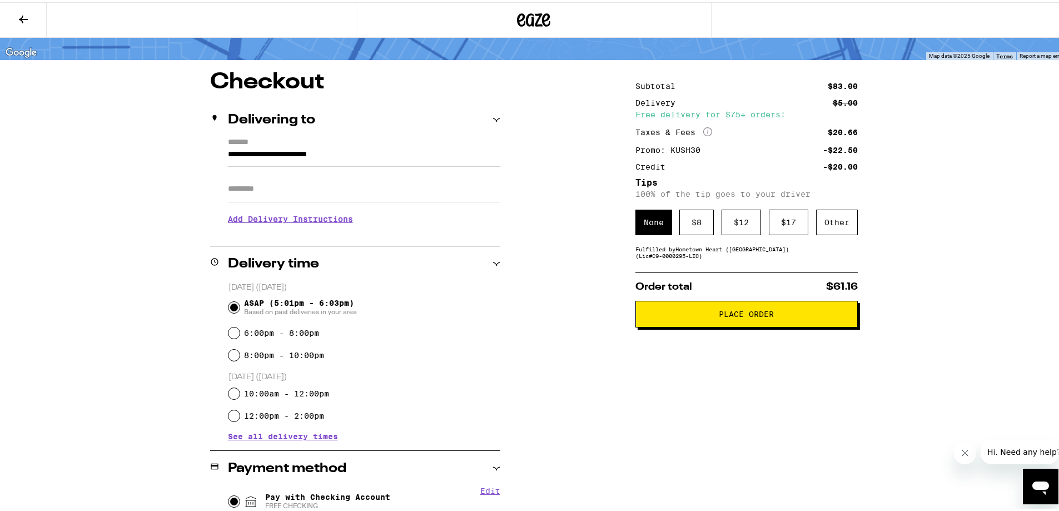
scroll to position [56, 0]
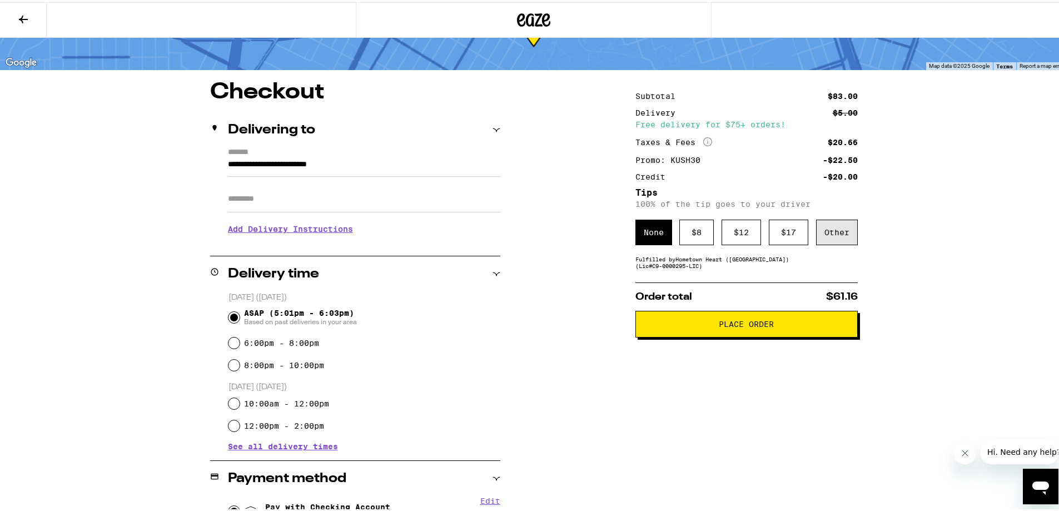
click at [834, 236] on div "Other" at bounding box center [837, 230] width 42 height 26
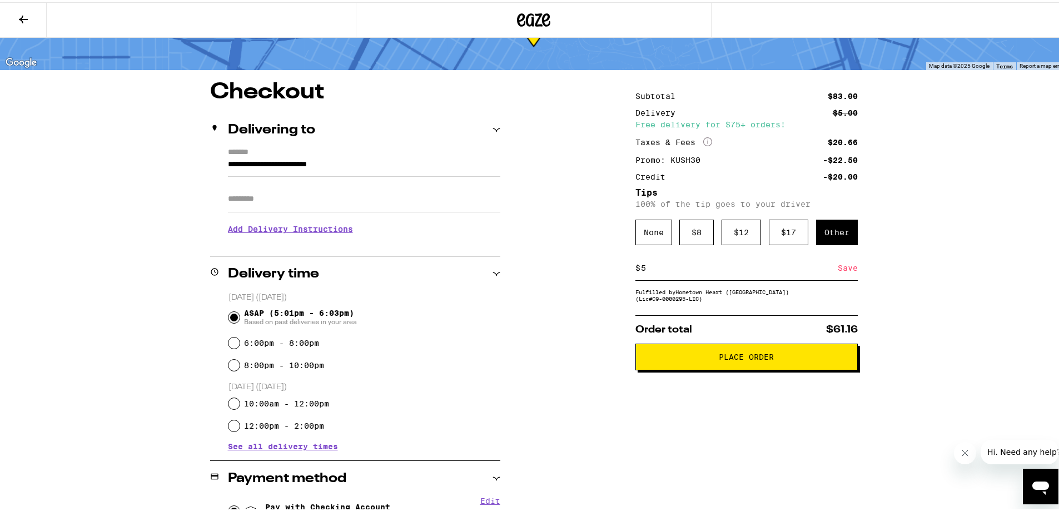
type input "5"
click at [850, 275] on div "Save" at bounding box center [848, 265] width 20 height 24
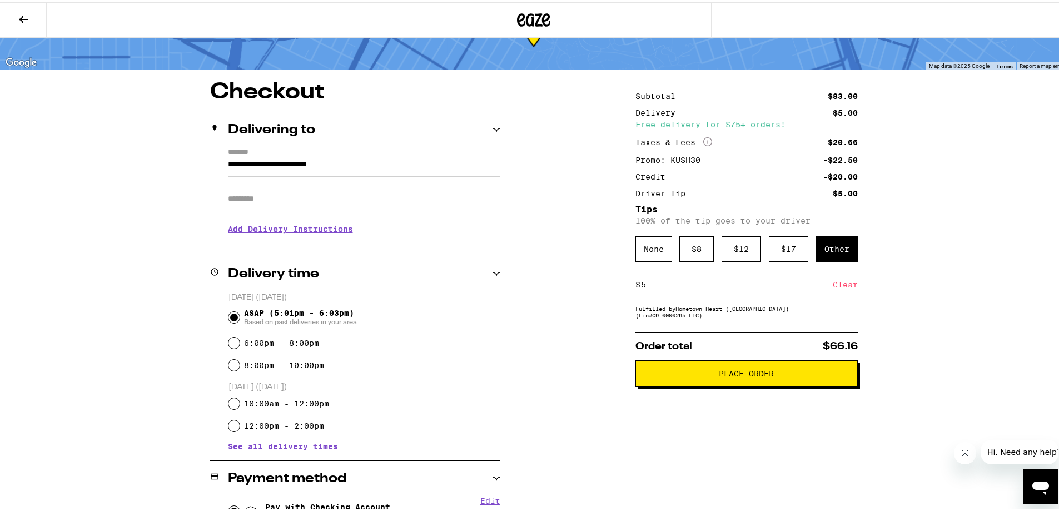
click at [754, 375] on span "Place Order" at bounding box center [746, 371] width 55 height 8
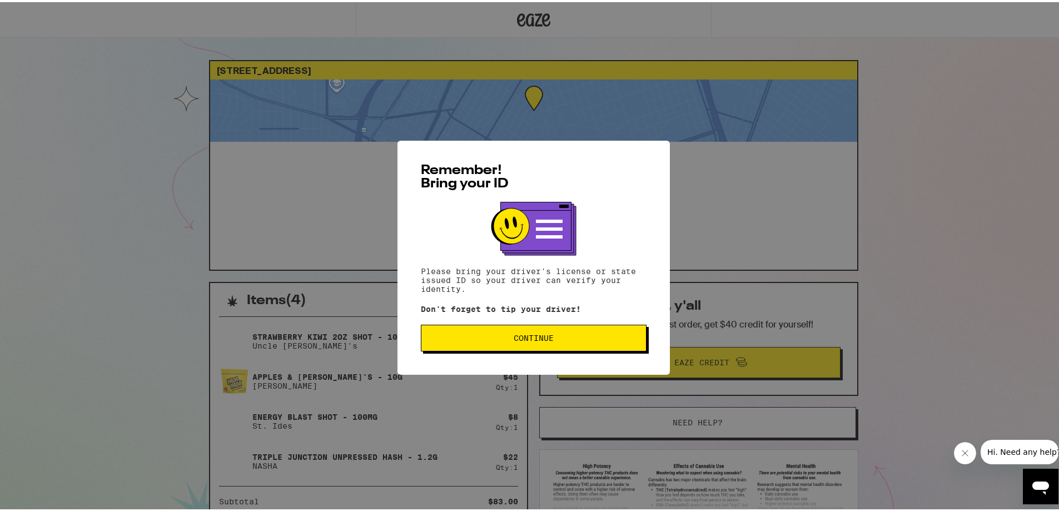
click at [575, 345] on button "Continue" at bounding box center [534, 335] width 226 height 27
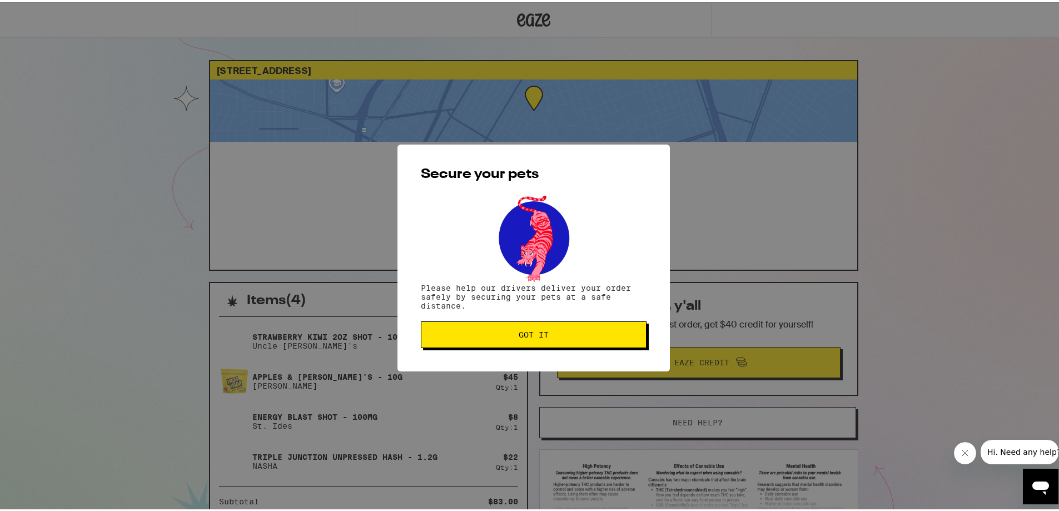
click at [543, 316] on div "Secure your pets Please help our drivers deliver your order safely by securing …" at bounding box center [533, 255] width 272 height 227
click at [540, 328] on button "Got it" at bounding box center [534, 332] width 226 height 27
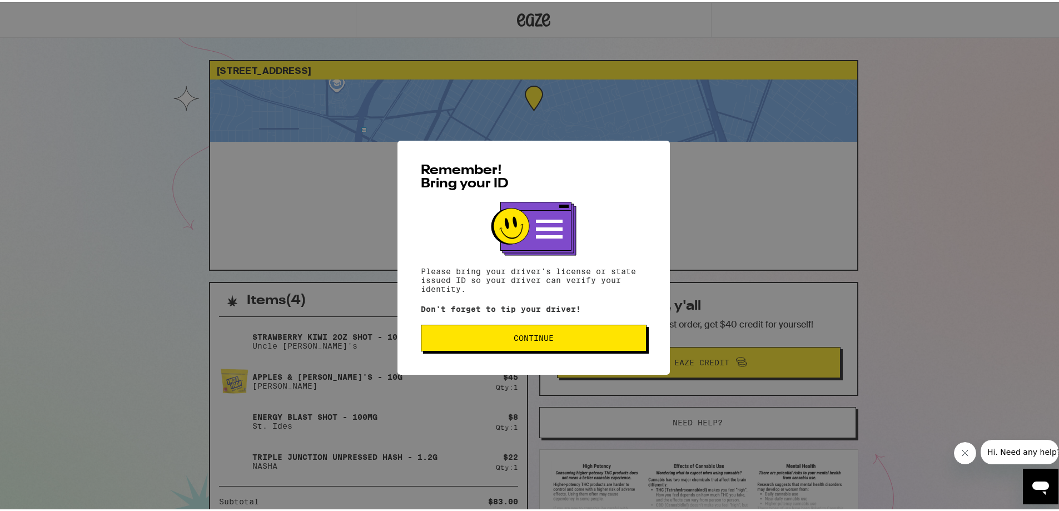
click at [529, 343] on button "Continue" at bounding box center [534, 335] width 226 height 27
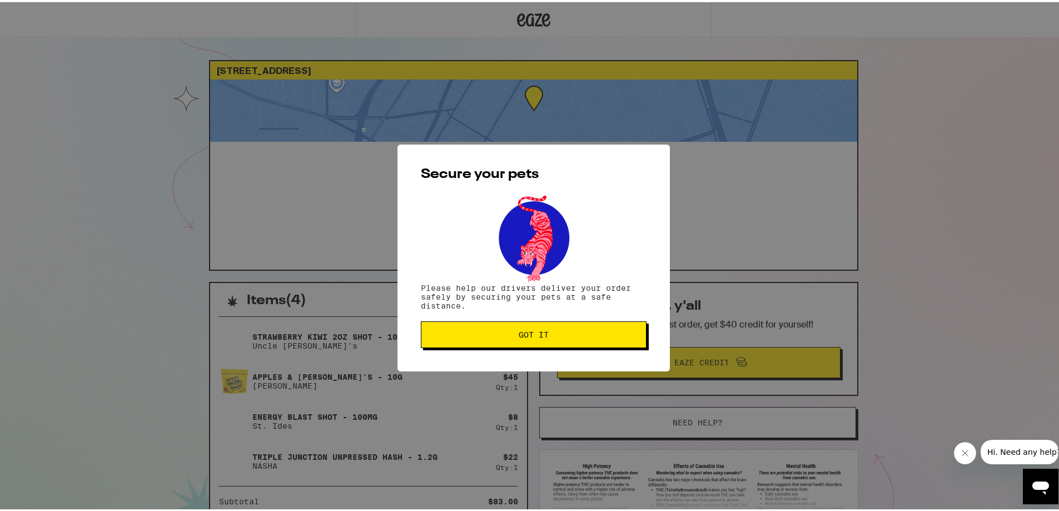
click at [529, 343] on button "Got it" at bounding box center [534, 332] width 226 height 27
